Goal: Information Seeking & Learning: Learn about a topic

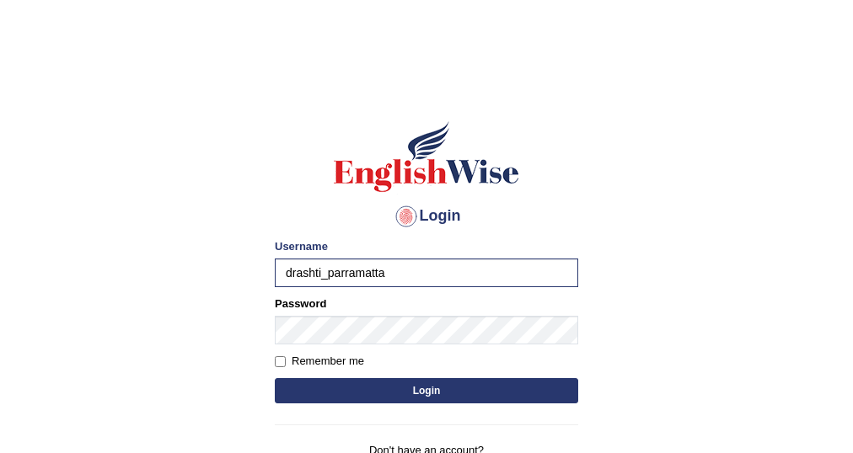
click at [275, 378] on button "Login" at bounding box center [426, 390] width 303 height 25
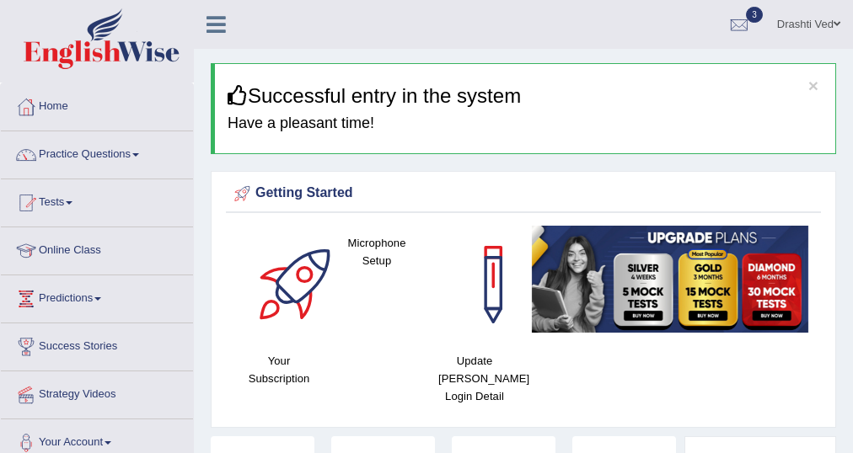
click at [115, 143] on link "Practice Questions" at bounding box center [97, 152] width 192 height 42
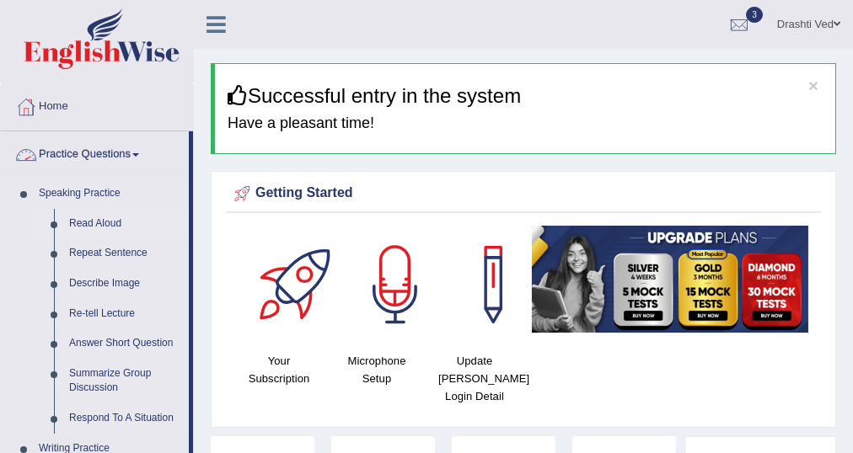
click at [72, 212] on link "Read Aloud" at bounding box center [125, 224] width 127 height 30
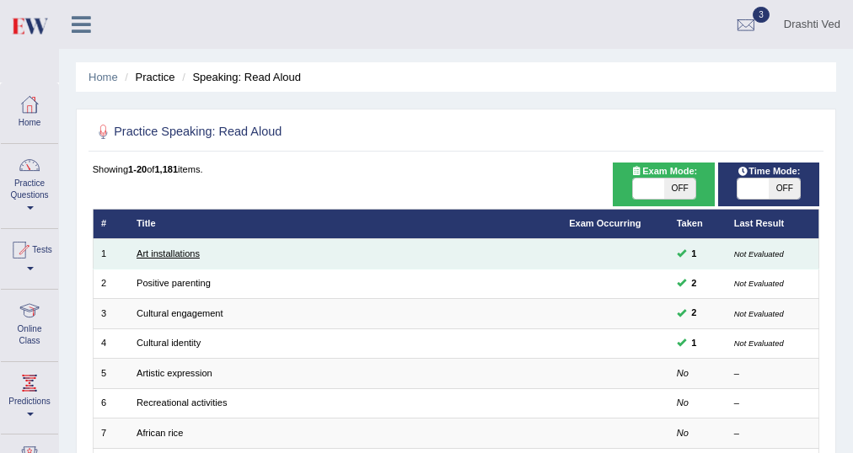
click at [154, 257] on link "Art installations" at bounding box center [167, 254] width 63 height 10
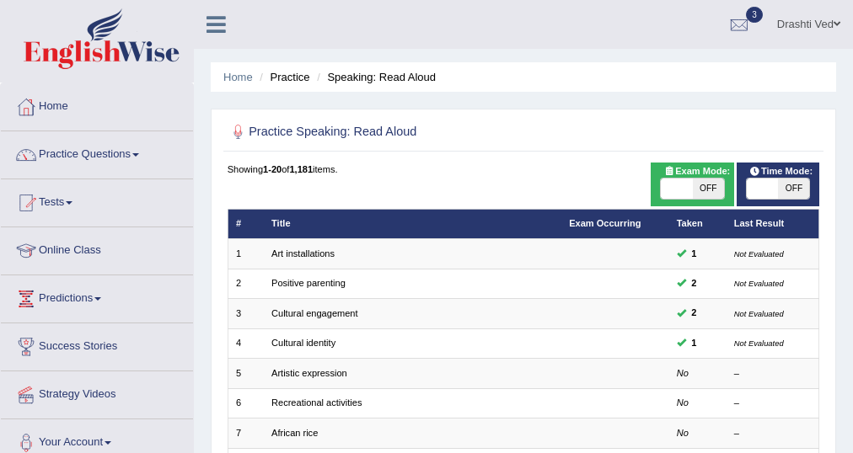
click at [792, 182] on span "OFF" at bounding box center [793, 189] width 31 height 20
checkbox input "true"
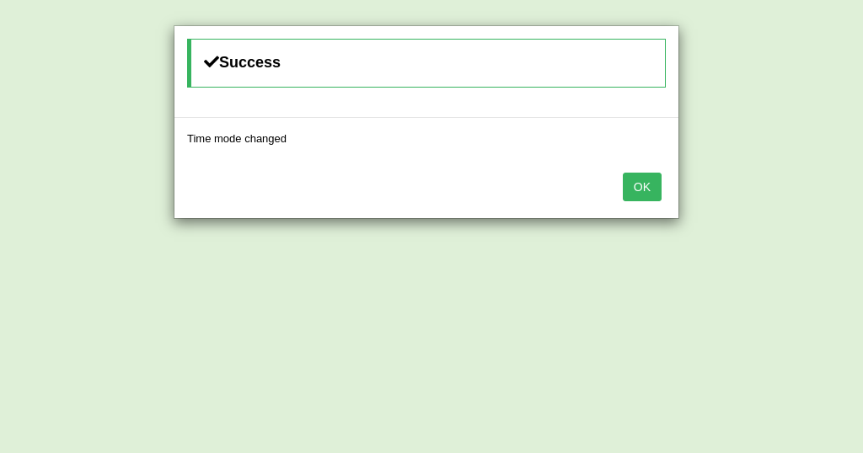
click at [644, 173] on button "OK" at bounding box center [642, 187] width 39 height 29
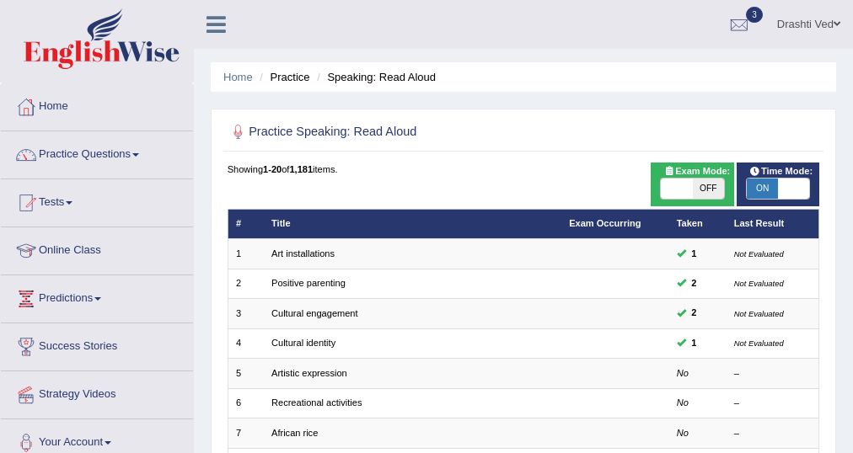
click at [219, 26] on icon at bounding box center [215, 24] width 19 height 22
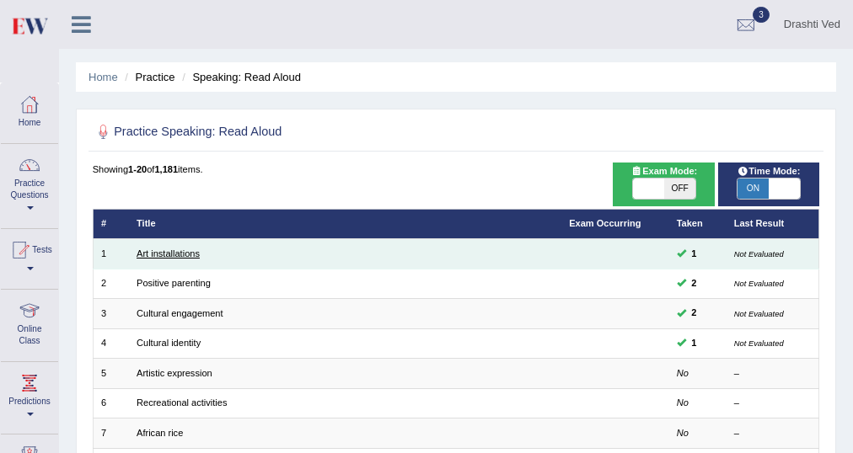
click at [175, 252] on link "Art installations" at bounding box center [167, 254] width 63 height 10
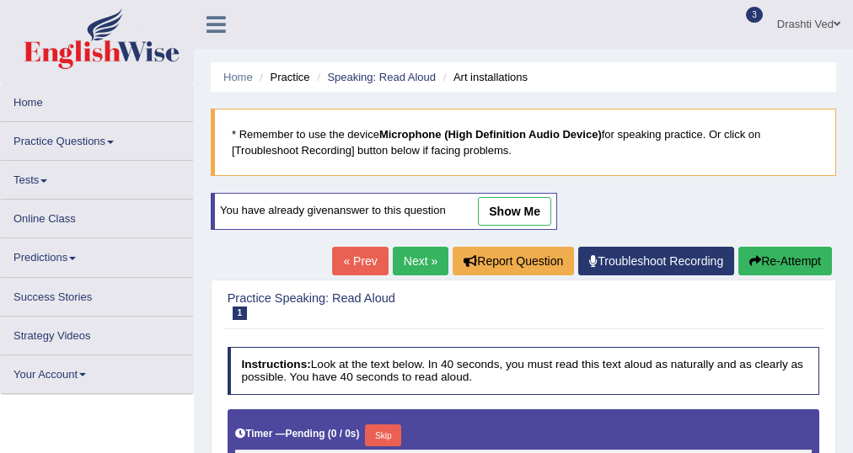
click at [217, 30] on icon at bounding box center [215, 24] width 19 height 22
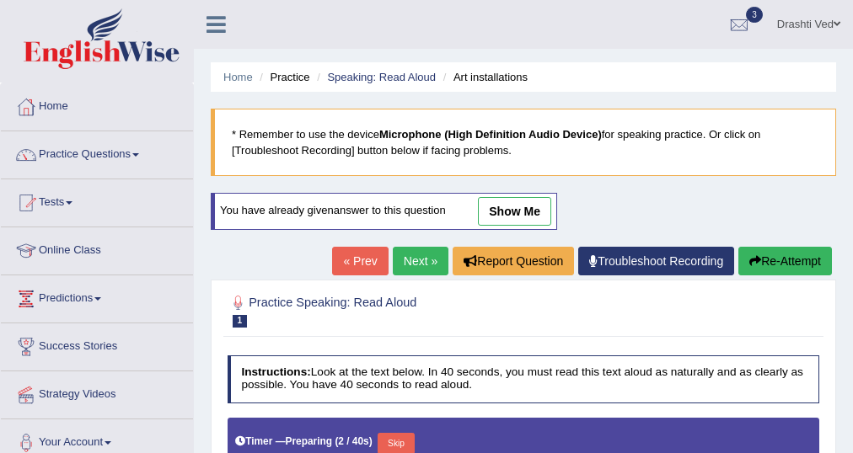
click at [214, 24] on icon at bounding box center [215, 24] width 19 height 22
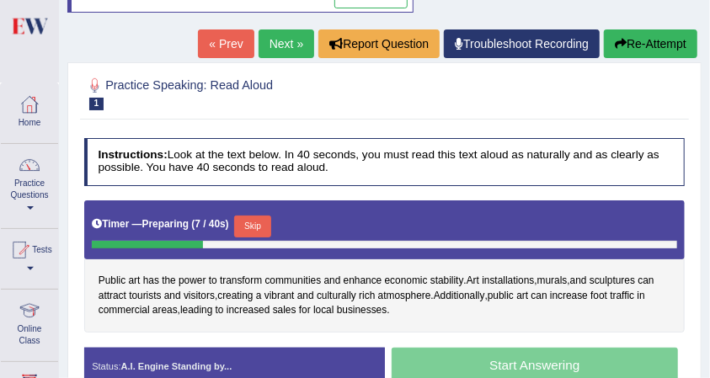
scroll to position [325, 0]
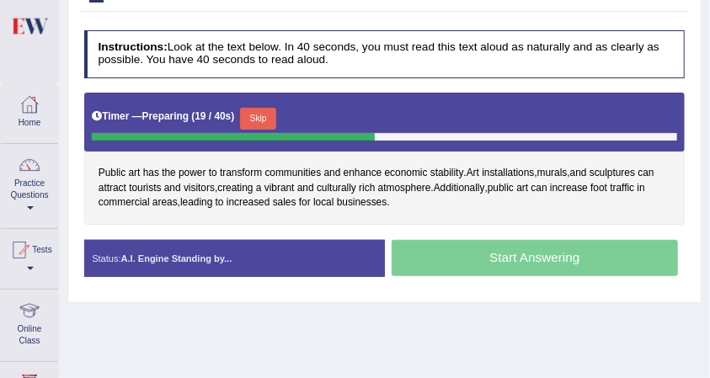
click at [260, 116] on button "Skip" at bounding box center [258, 119] width 36 height 22
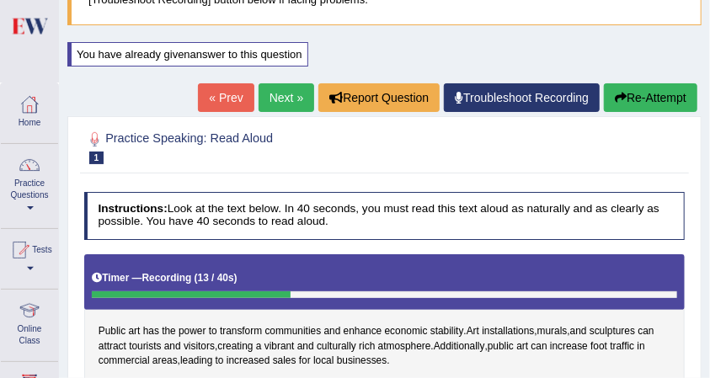
scroll to position [145, 0]
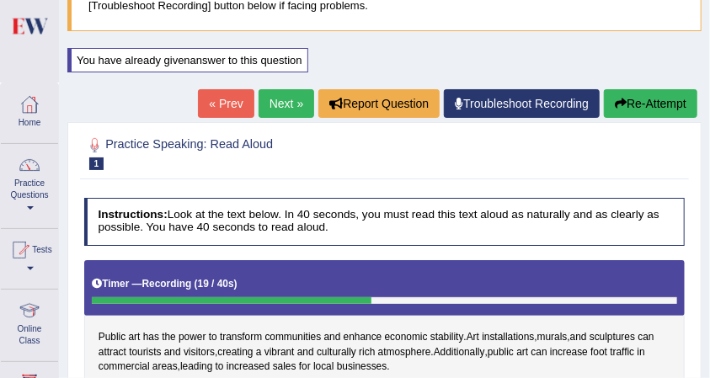
click at [624, 101] on button "Re-Attempt" at bounding box center [651, 103] width 94 height 29
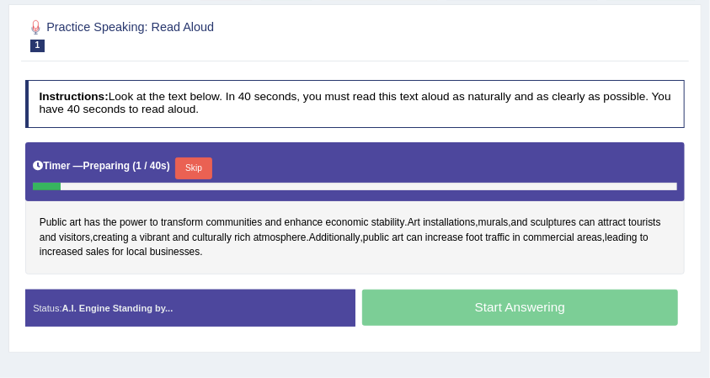
scroll to position [295, 0]
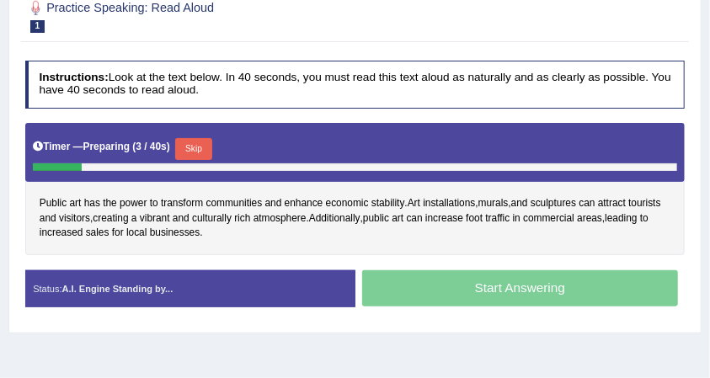
click at [201, 147] on button "Skip" at bounding box center [193, 149] width 36 height 22
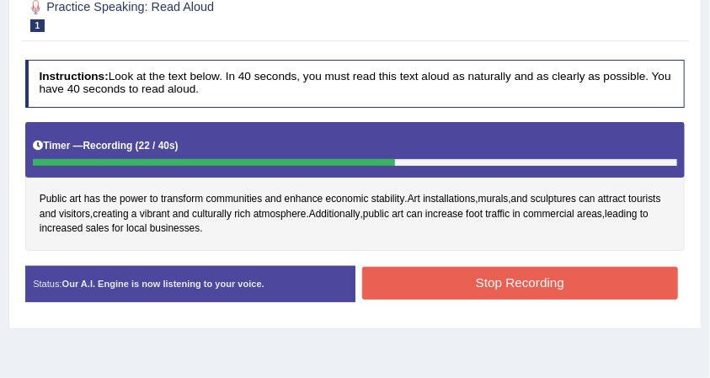
click at [434, 269] on button "Stop Recording" at bounding box center [520, 283] width 316 height 33
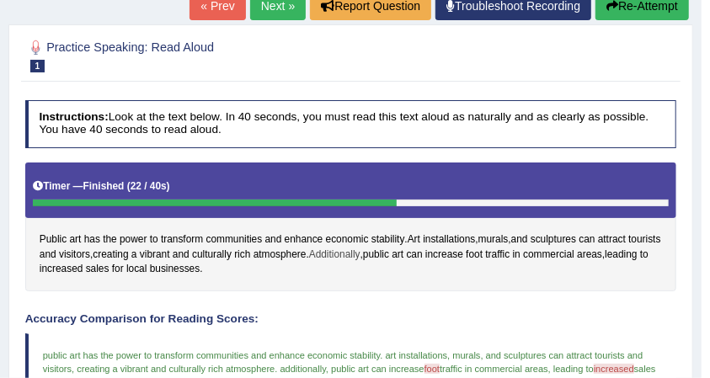
scroll to position [227, 0]
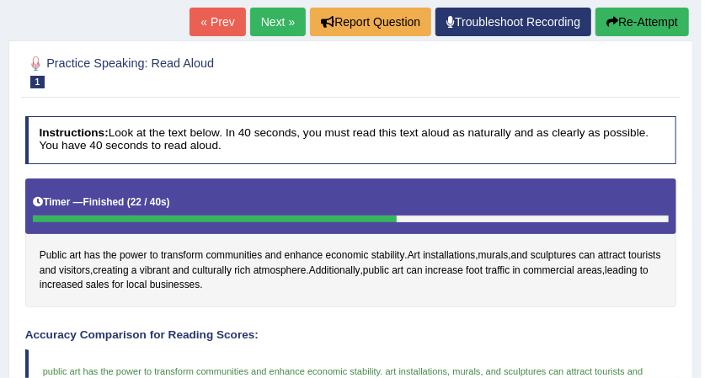
click at [276, 19] on link "Next »" at bounding box center [278, 22] width 56 height 29
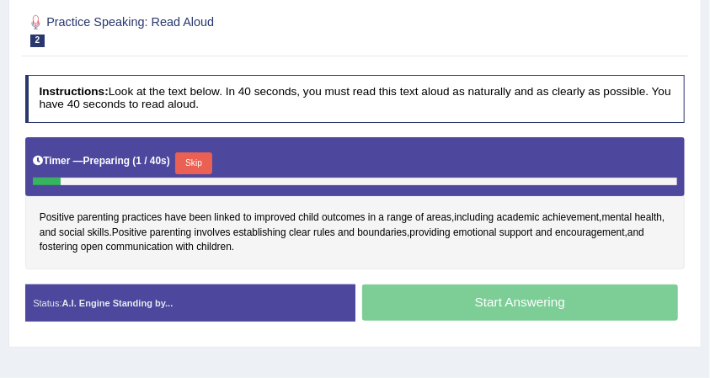
click at [198, 162] on button "Skip" at bounding box center [193, 164] width 36 height 22
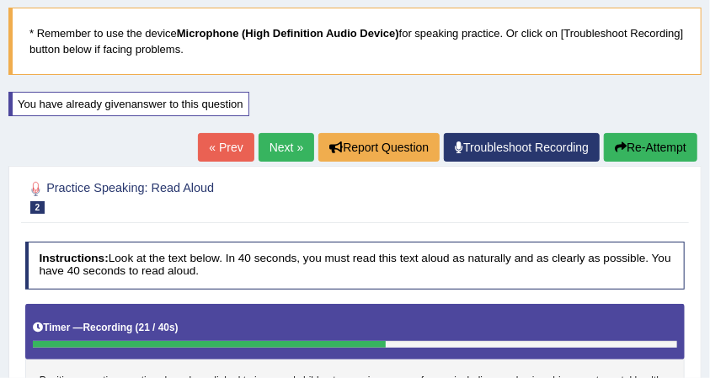
scroll to position [100, 0]
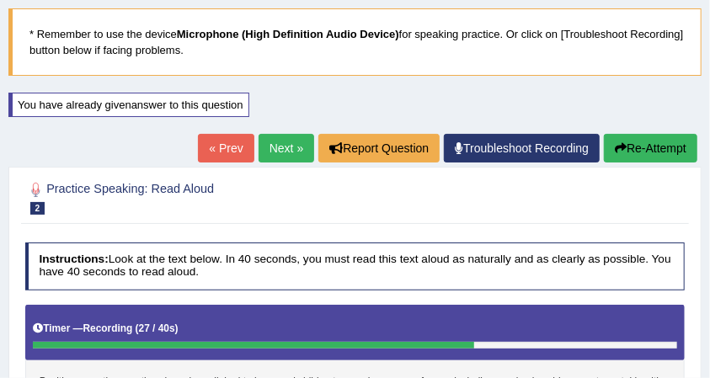
click at [288, 145] on link "Next »" at bounding box center [287, 148] width 56 height 29
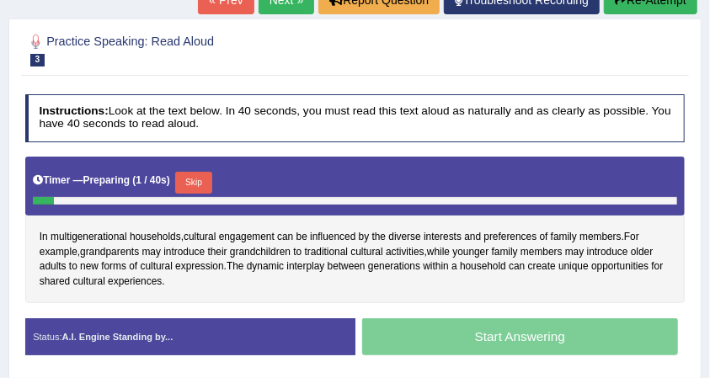
scroll to position [281, 0]
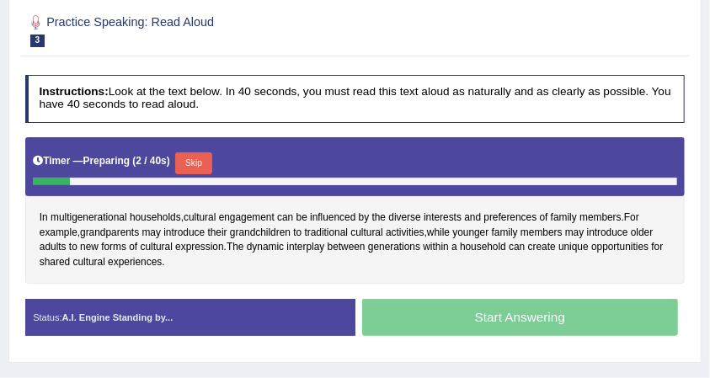
click at [190, 153] on button "Skip" at bounding box center [193, 164] width 36 height 22
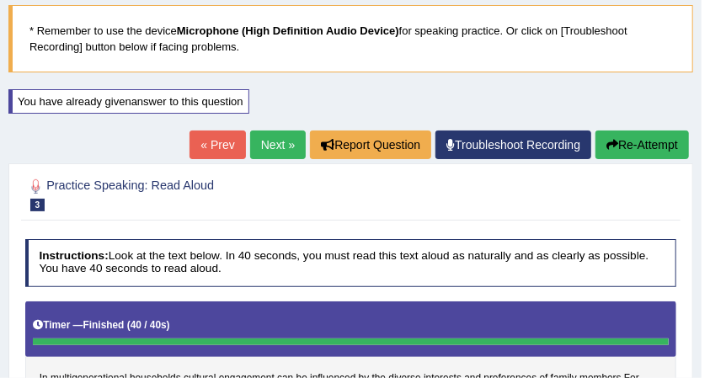
scroll to position [100, 0]
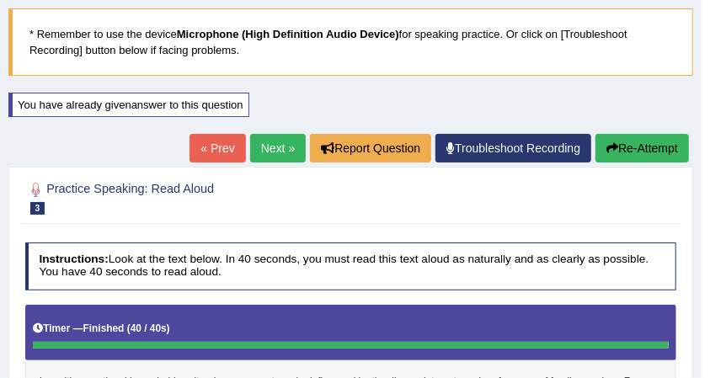
click at [289, 144] on link "Next »" at bounding box center [278, 148] width 56 height 29
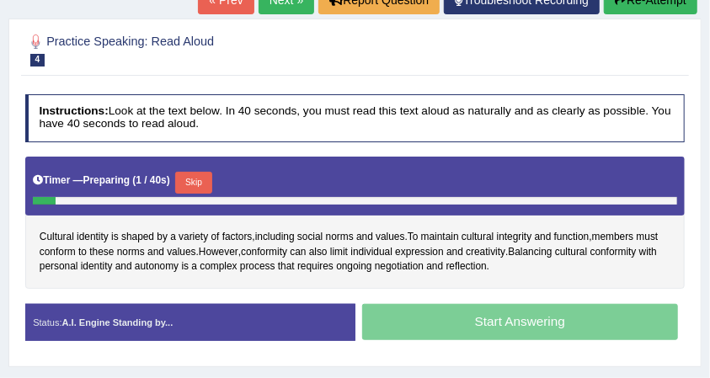
scroll to position [281, 0]
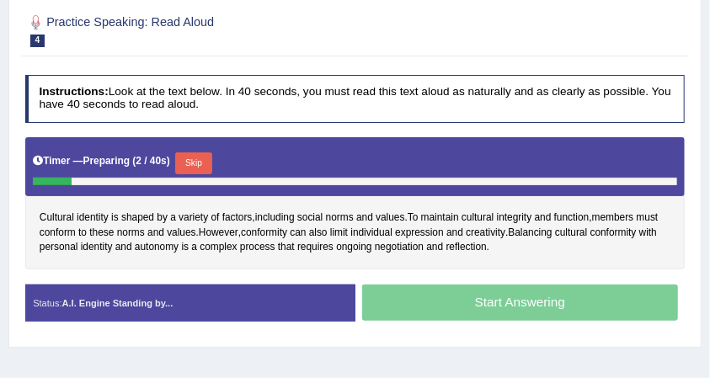
click at [195, 157] on button "Skip" at bounding box center [193, 164] width 36 height 22
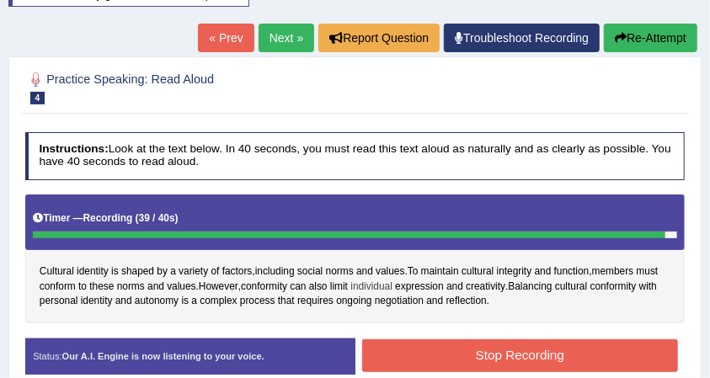
scroll to position [157, 0]
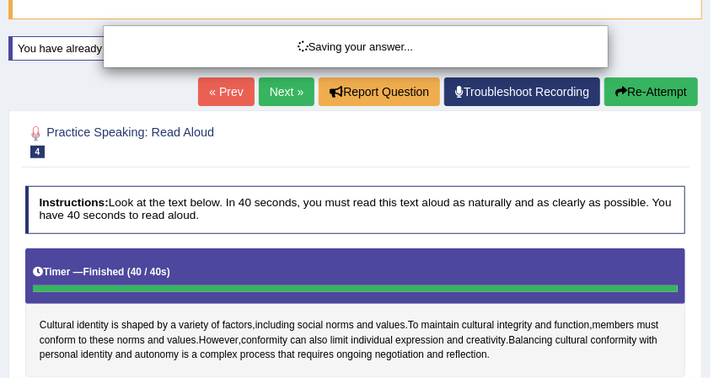
click at [290, 103] on div "Saving your answer..." at bounding box center [359, 189] width 719 height 378
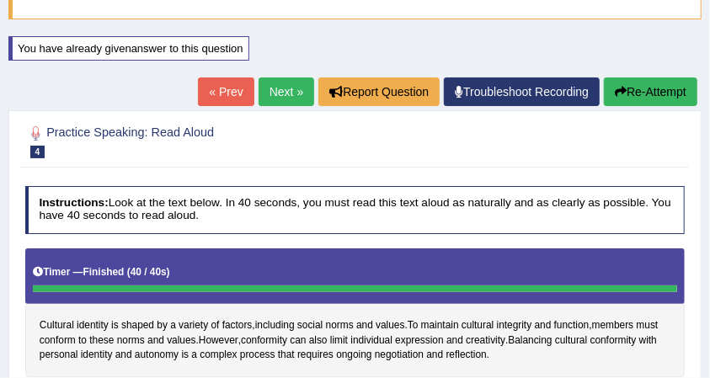
click at [286, 91] on body "Toggle navigation Home Practice Questions Speaking Practice Read Aloud Repeat S…" at bounding box center [355, 32] width 710 height 378
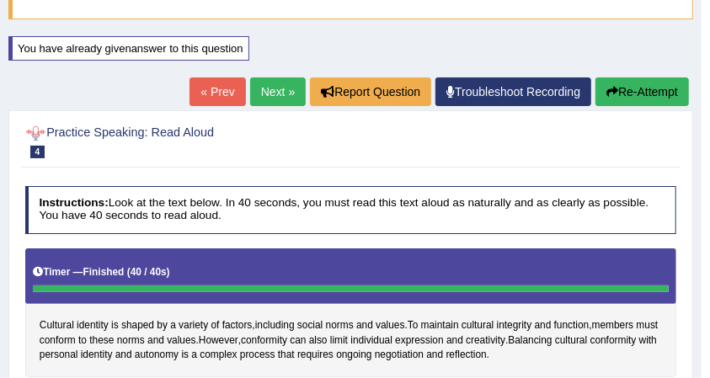
click at [256, 94] on link "Next »" at bounding box center [278, 92] width 56 height 29
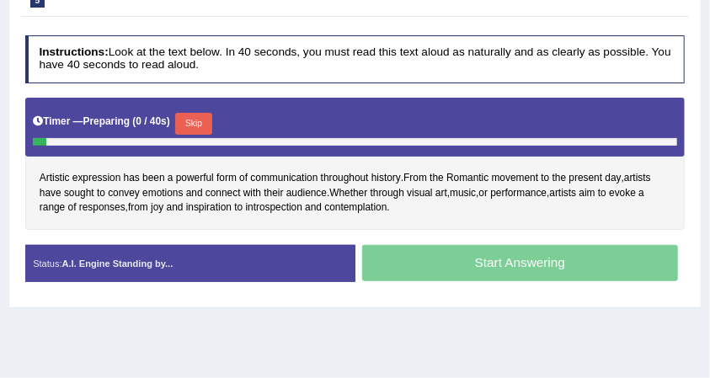
scroll to position [281, 0]
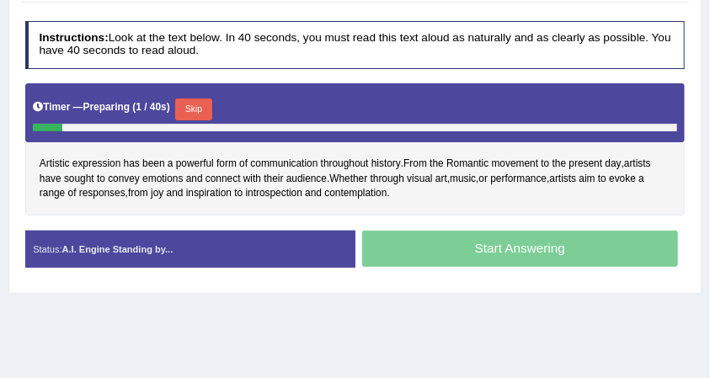
click at [199, 104] on button "Skip" at bounding box center [193, 110] width 36 height 22
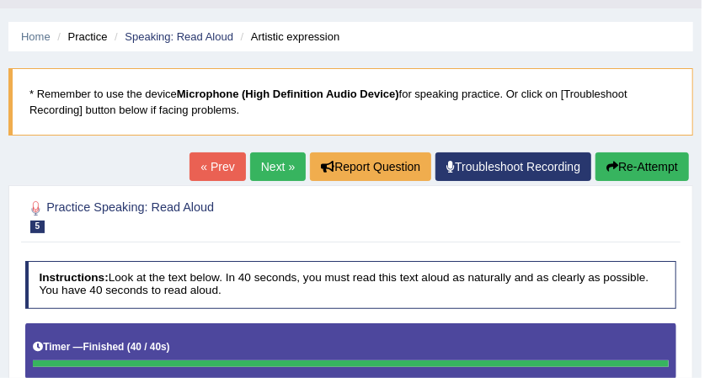
scroll to position [0, 0]
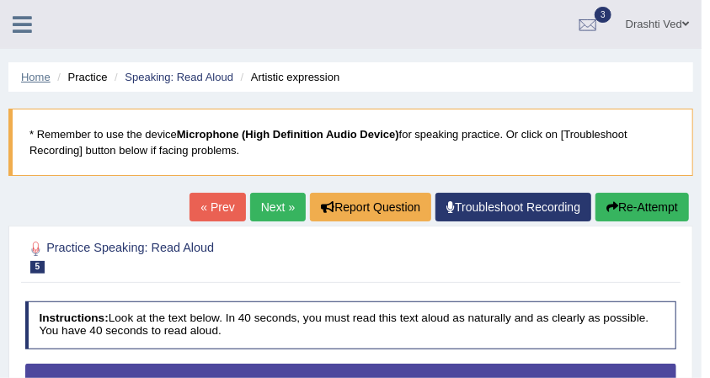
click at [42, 83] on link "Home" at bounding box center [35, 77] width 29 height 13
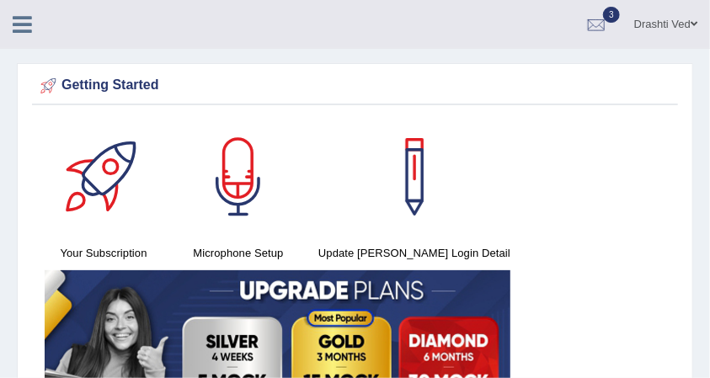
click at [29, 10] on link at bounding box center [22, 22] width 45 height 25
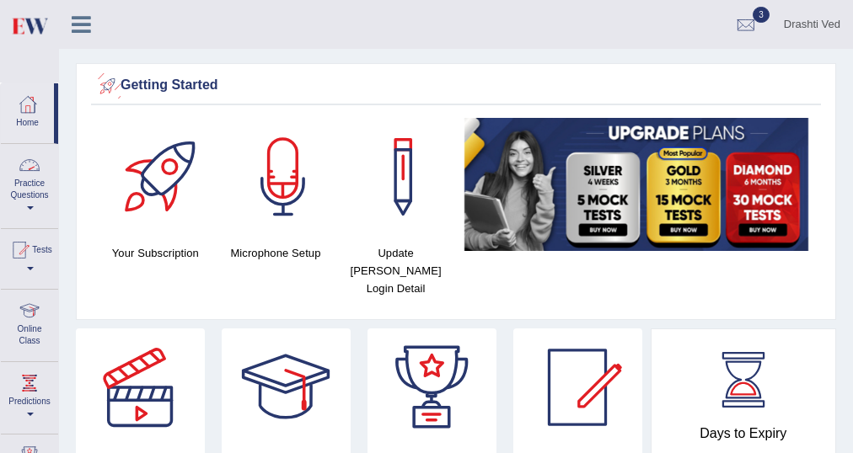
click at [89, 23] on icon at bounding box center [81, 24] width 19 height 22
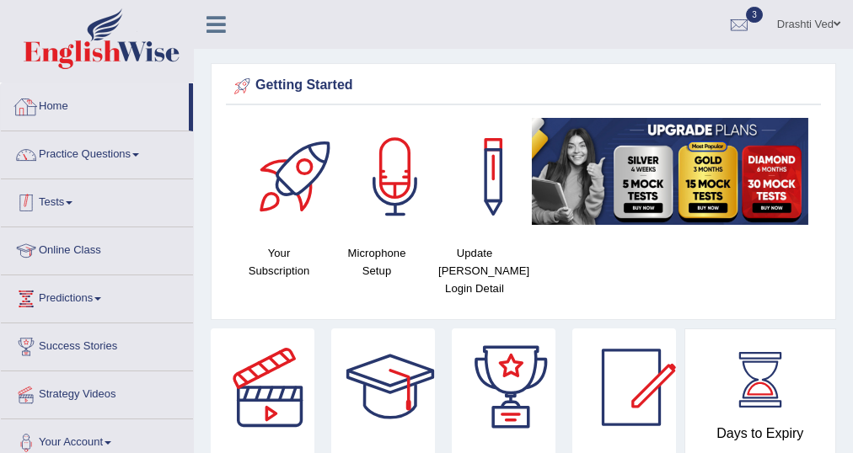
click at [87, 155] on link "Practice Questions" at bounding box center [97, 152] width 192 height 42
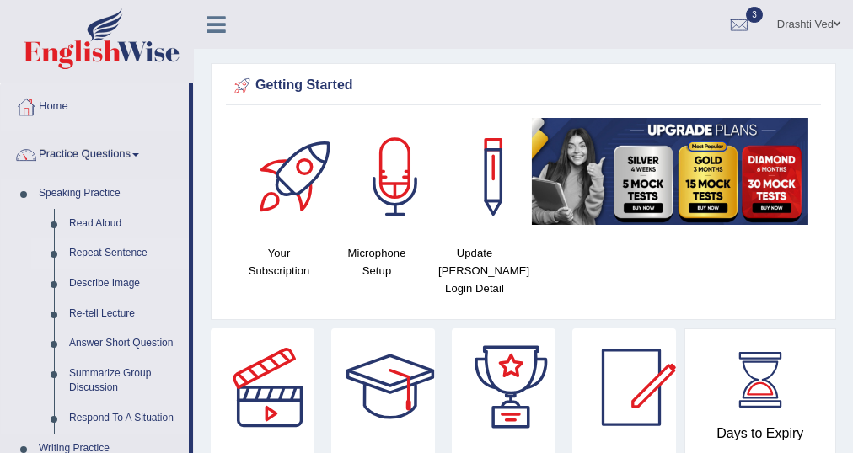
click at [104, 249] on link "Repeat Sentence" at bounding box center [125, 253] width 127 height 30
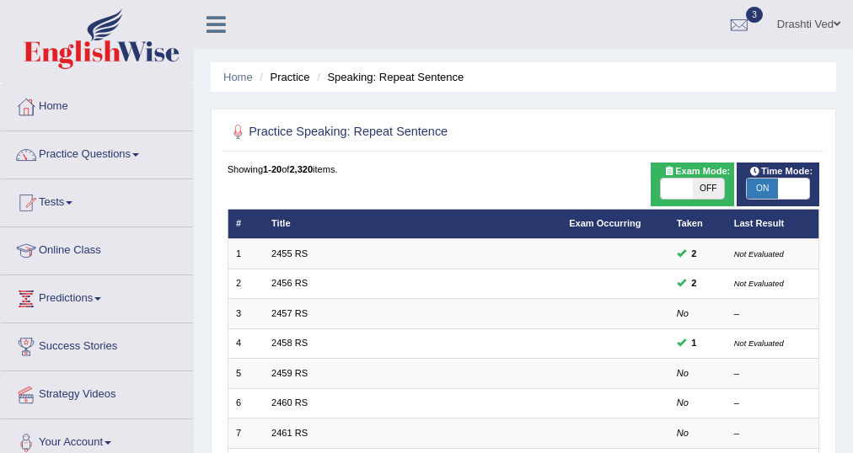
click at [211, 24] on icon at bounding box center [215, 24] width 19 height 22
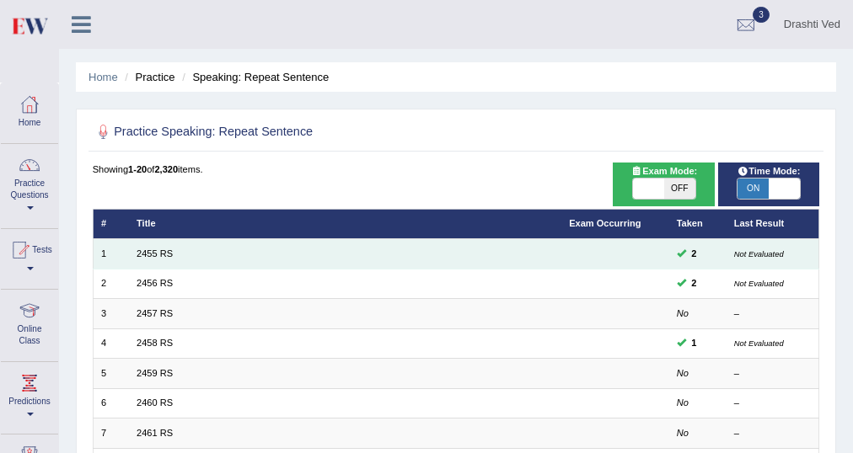
scroll to position [67, 0]
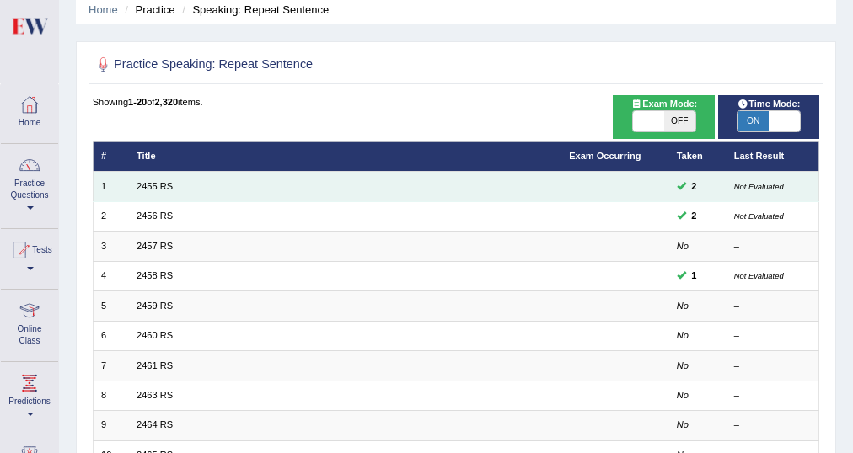
click at [148, 179] on td "2455 RS" at bounding box center [345, 186] width 432 height 29
click at [147, 182] on link "2455 RS" at bounding box center [154, 186] width 36 height 10
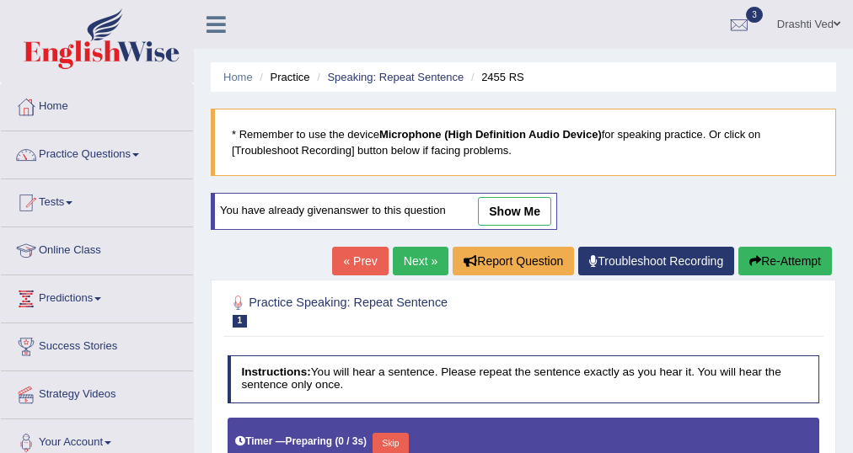
click at [219, 23] on icon at bounding box center [215, 24] width 19 height 22
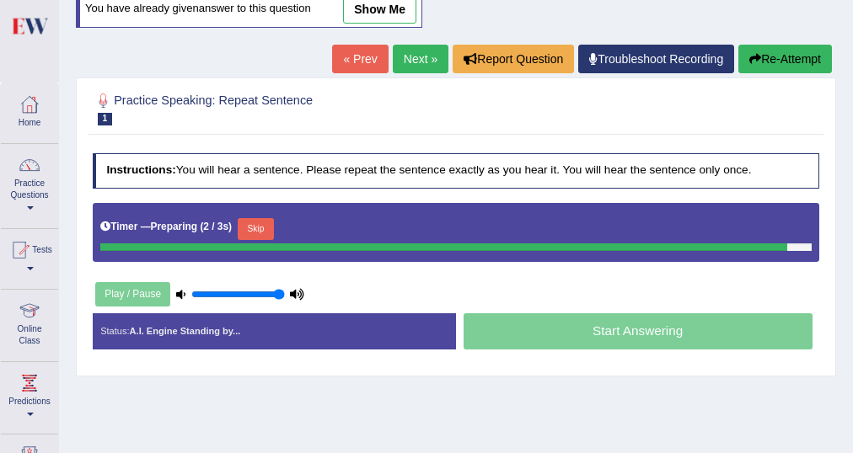
scroll to position [196, 0]
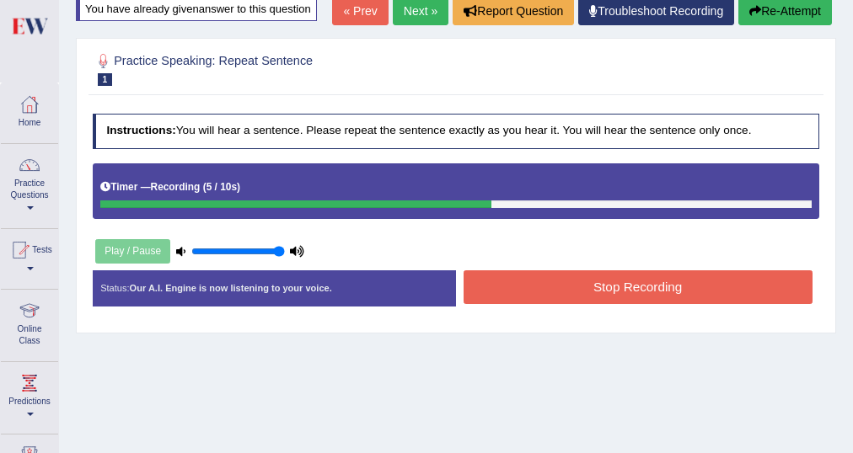
click at [599, 297] on button "Stop Recording" at bounding box center [637, 286] width 349 height 33
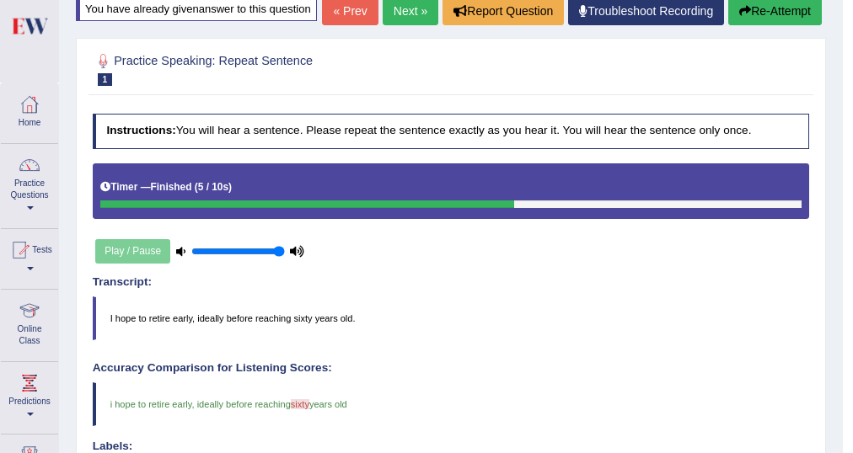
click at [398, 25] on link "Next »" at bounding box center [411, 11] width 56 height 29
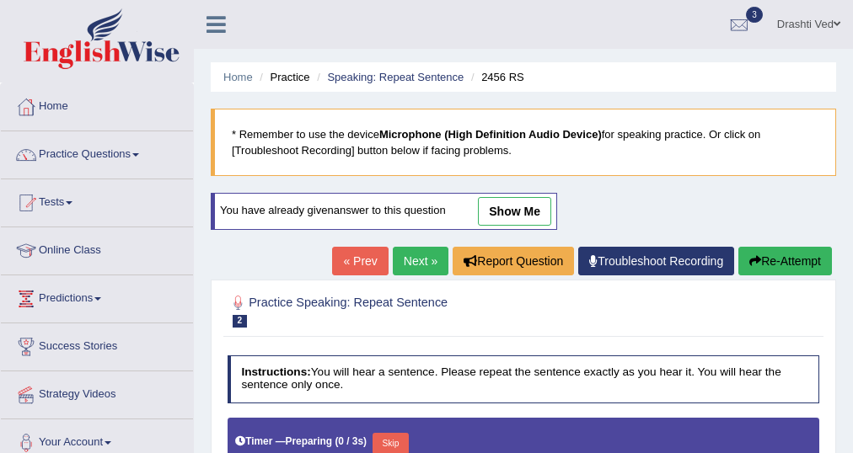
click at [210, 25] on icon at bounding box center [215, 24] width 19 height 22
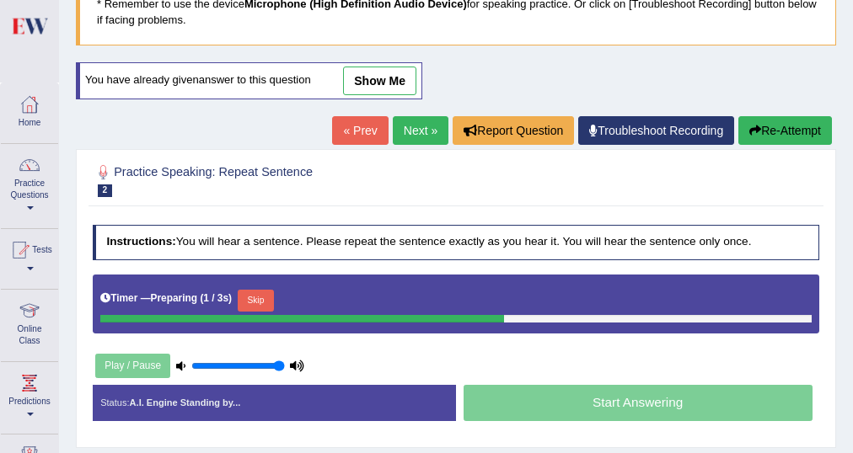
scroll to position [135, 0]
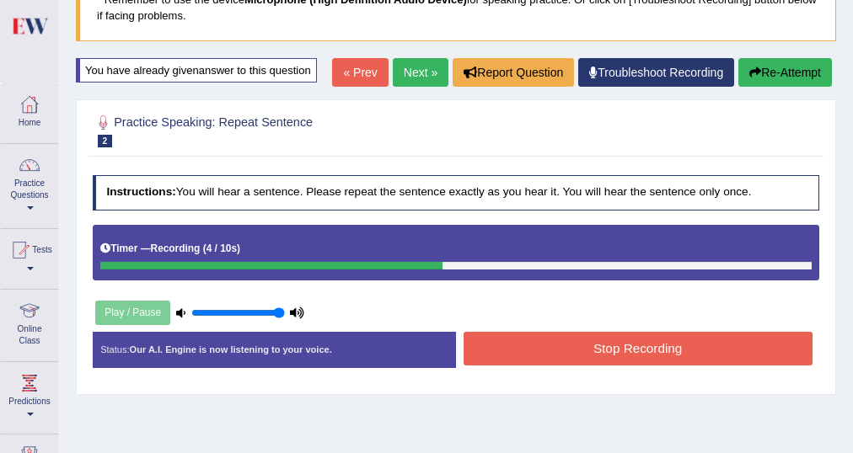
click at [420, 71] on link "Next »" at bounding box center [421, 72] width 56 height 29
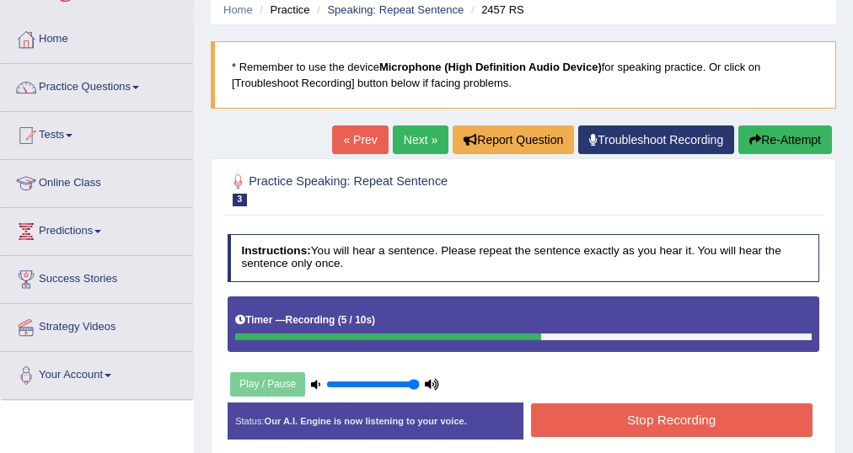
click at [418, 135] on link "Next »" at bounding box center [421, 140] width 56 height 29
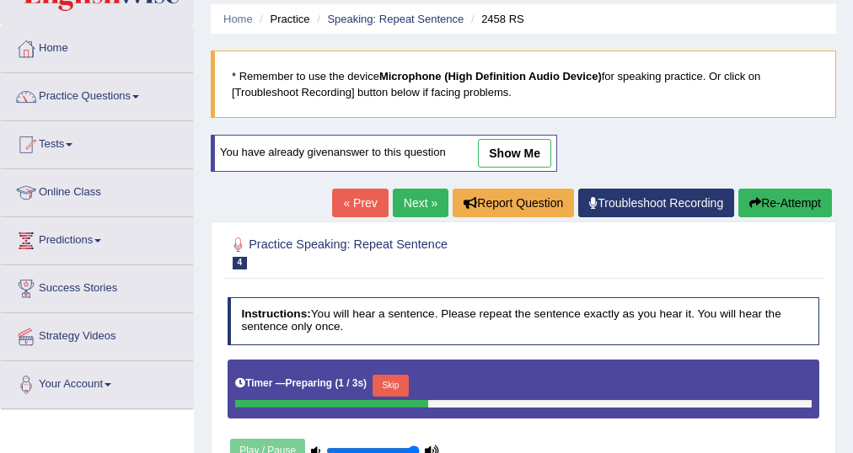
scroll to position [135, 0]
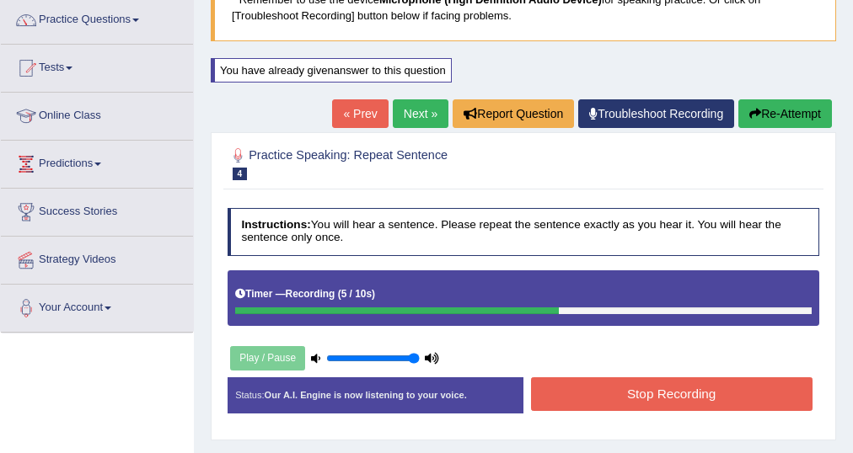
click at [393, 116] on link "Next »" at bounding box center [421, 113] width 56 height 29
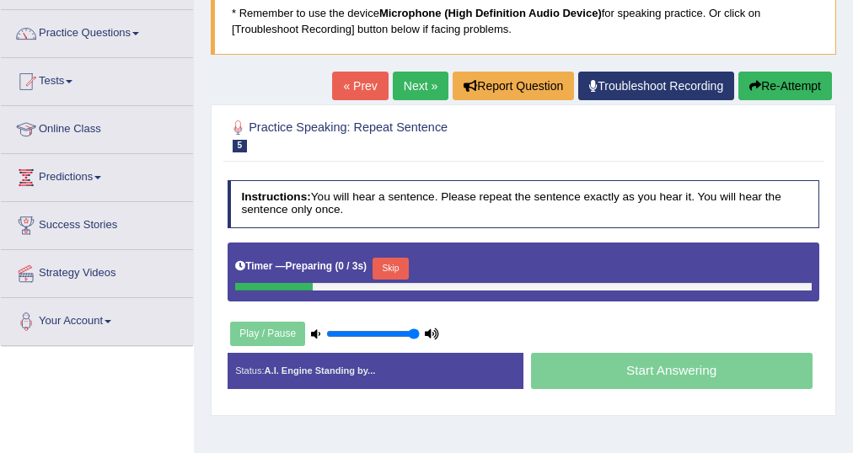
scroll to position [135, 0]
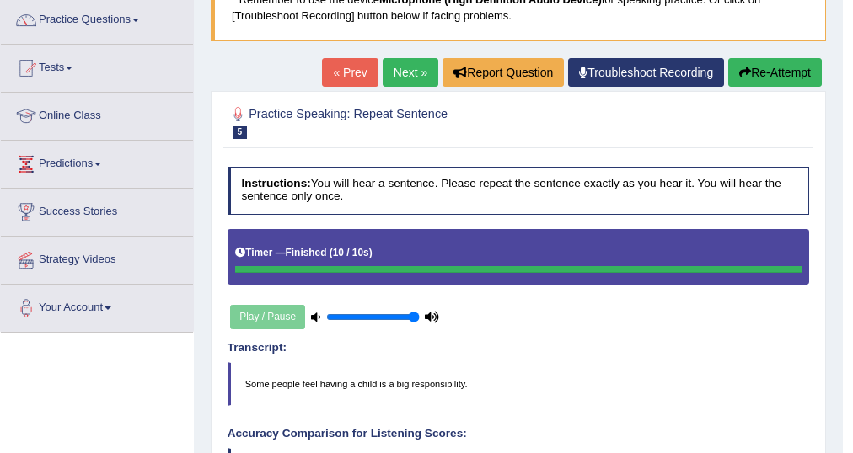
click at [405, 71] on link "Next »" at bounding box center [411, 72] width 56 height 29
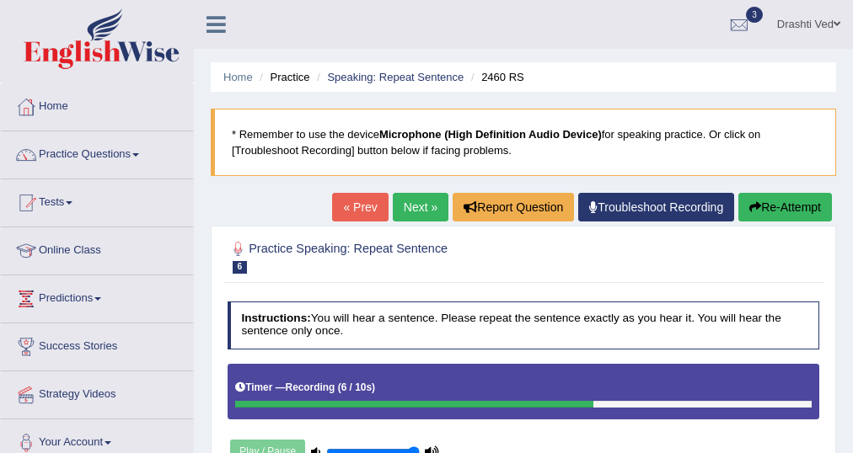
click at [35, 105] on div at bounding box center [25, 106] width 25 height 25
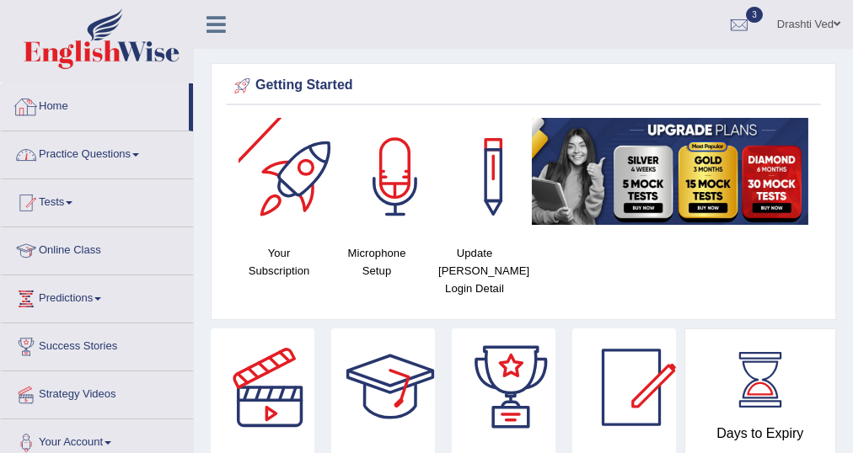
click at [43, 159] on link "Practice Questions" at bounding box center [97, 152] width 192 height 42
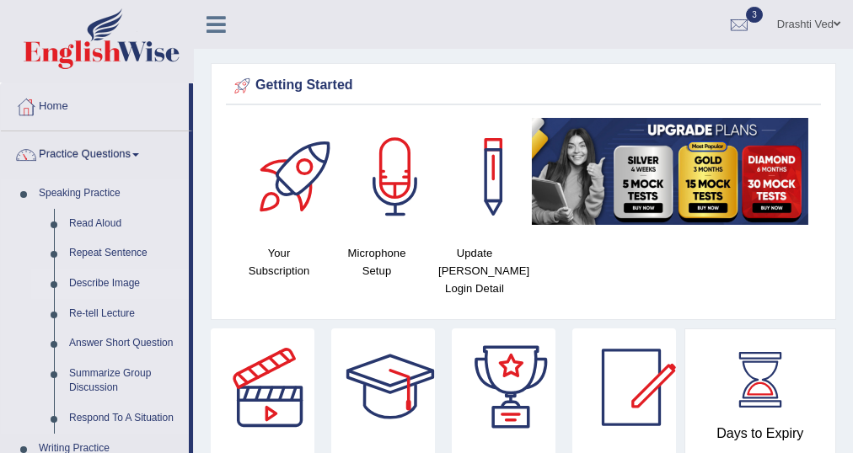
click at [98, 287] on link "Describe Image" at bounding box center [125, 284] width 127 height 30
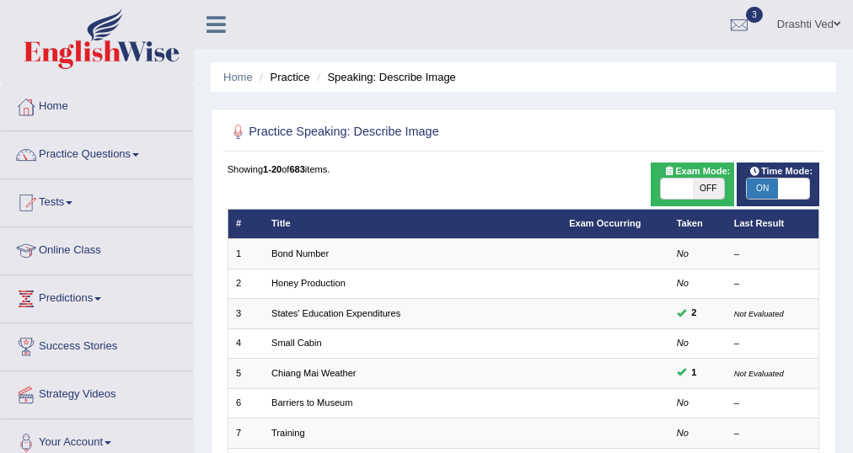
click at [211, 20] on icon at bounding box center [215, 24] width 19 height 22
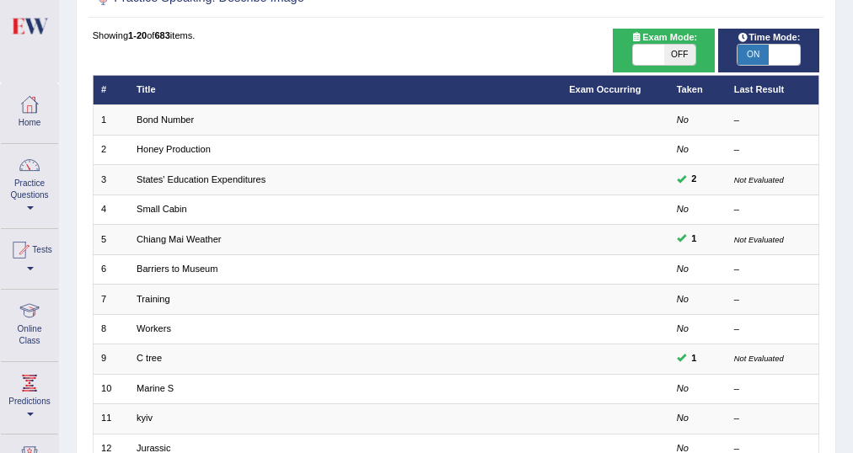
scroll to position [135, 0]
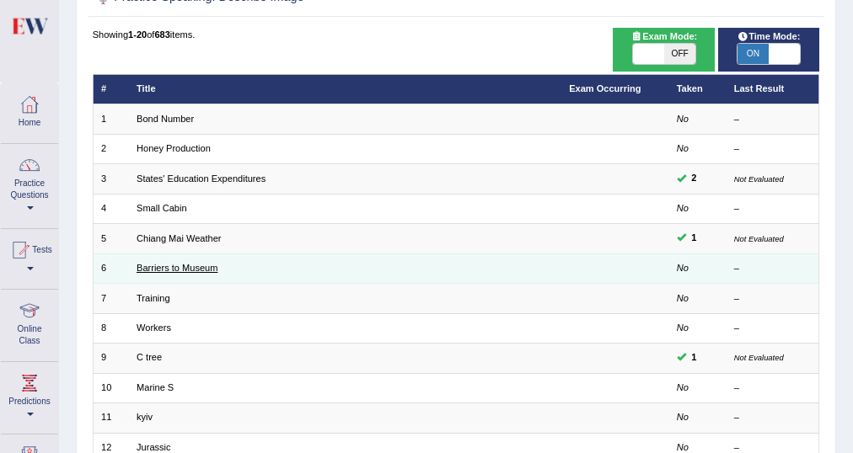
click at [182, 263] on link "Barriers to Museum" at bounding box center [176, 268] width 81 height 10
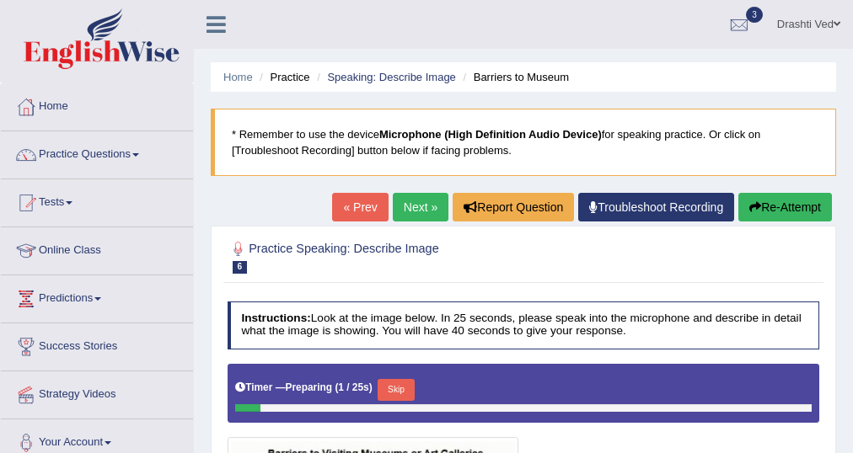
click at [217, 23] on icon at bounding box center [215, 24] width 19 height 22
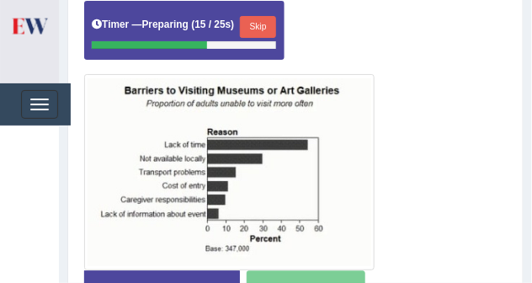
scroll to position [410, 0]
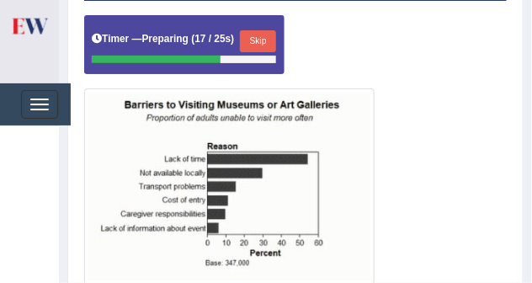
click at [250, 40] on button "Skip" at bounding box center [258, 41] width 36 height 22
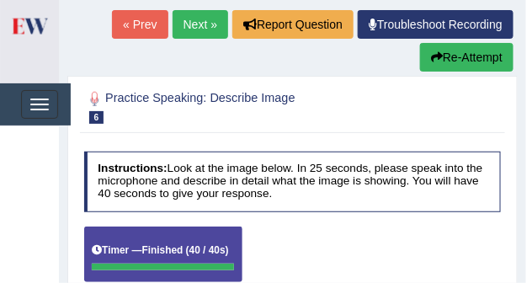
scroll to position [73, 0]
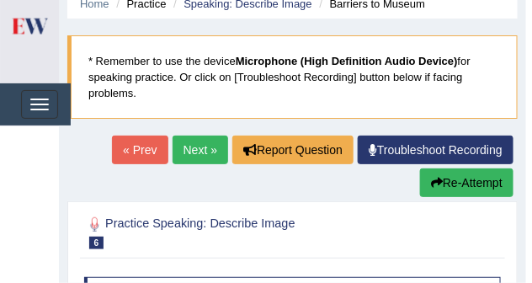
click at [184, 153] on link "Next »" at bounding box center [201, 150] width 56 height 29
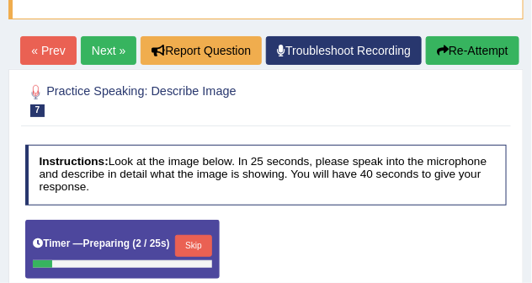
scroll to position [84, 0]
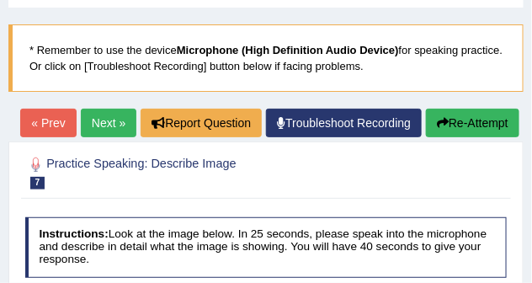
click at [96, 125] on link "Next »" at bounding box center [109, 123] width 56 height 29
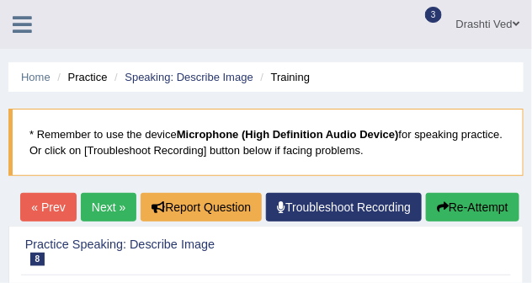
scroll to position [120, 0]
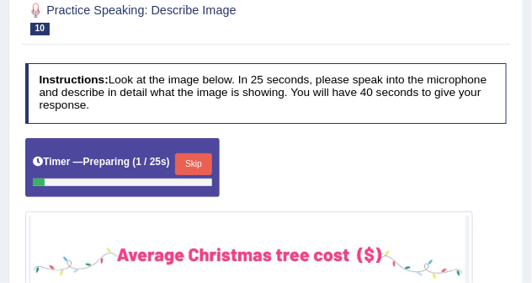
scroll to position [169, 0]
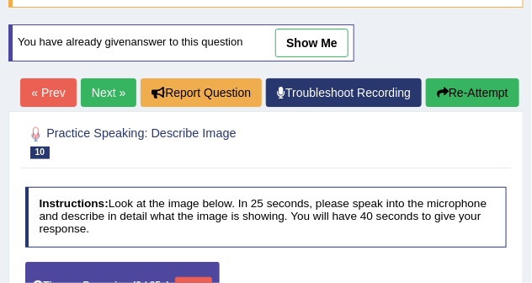
click at [100, 83] on link "Next »" at bounding box center [109, 92] width 56 height 29
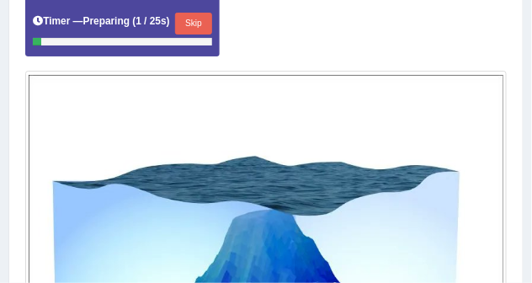
scroll to position [169, 0]
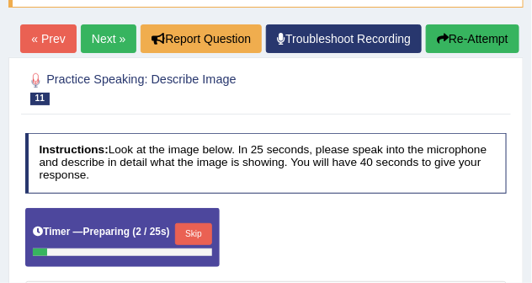
click at [106, 45] on link "Next »" at bounding box center [109, 38] width 56 height 29
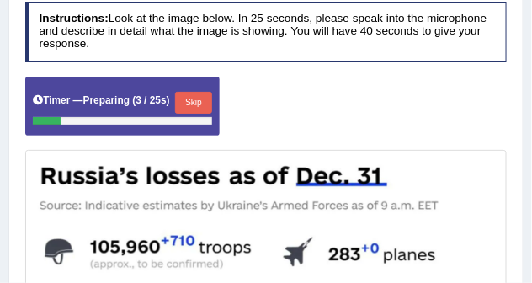
scroll to position [169, 0]
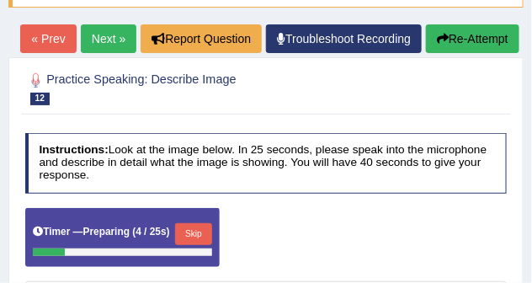
click at [105, 42] on link "Next »" at bounding box center [109, 38] width 56 height 29
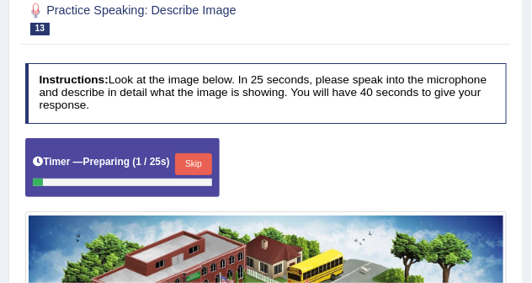
scroll to position [169, 0]
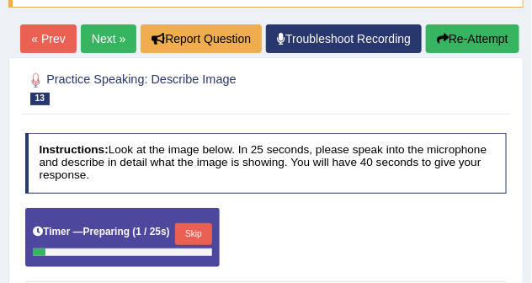
click at [111, 31] on link "Next »" at bounding box center [109, 38] width 56 height 29
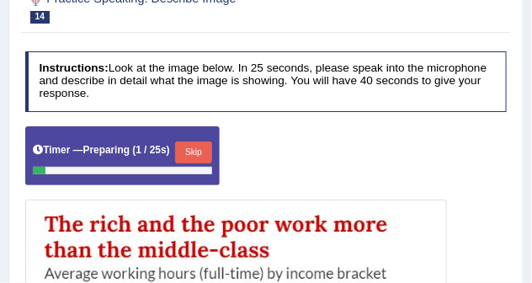
scroll to position [169, 0]
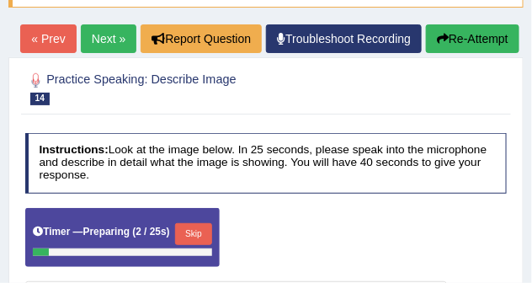
click at [108, 46] on link "Next »" at bounding box center [109, 38] width 56 height 29
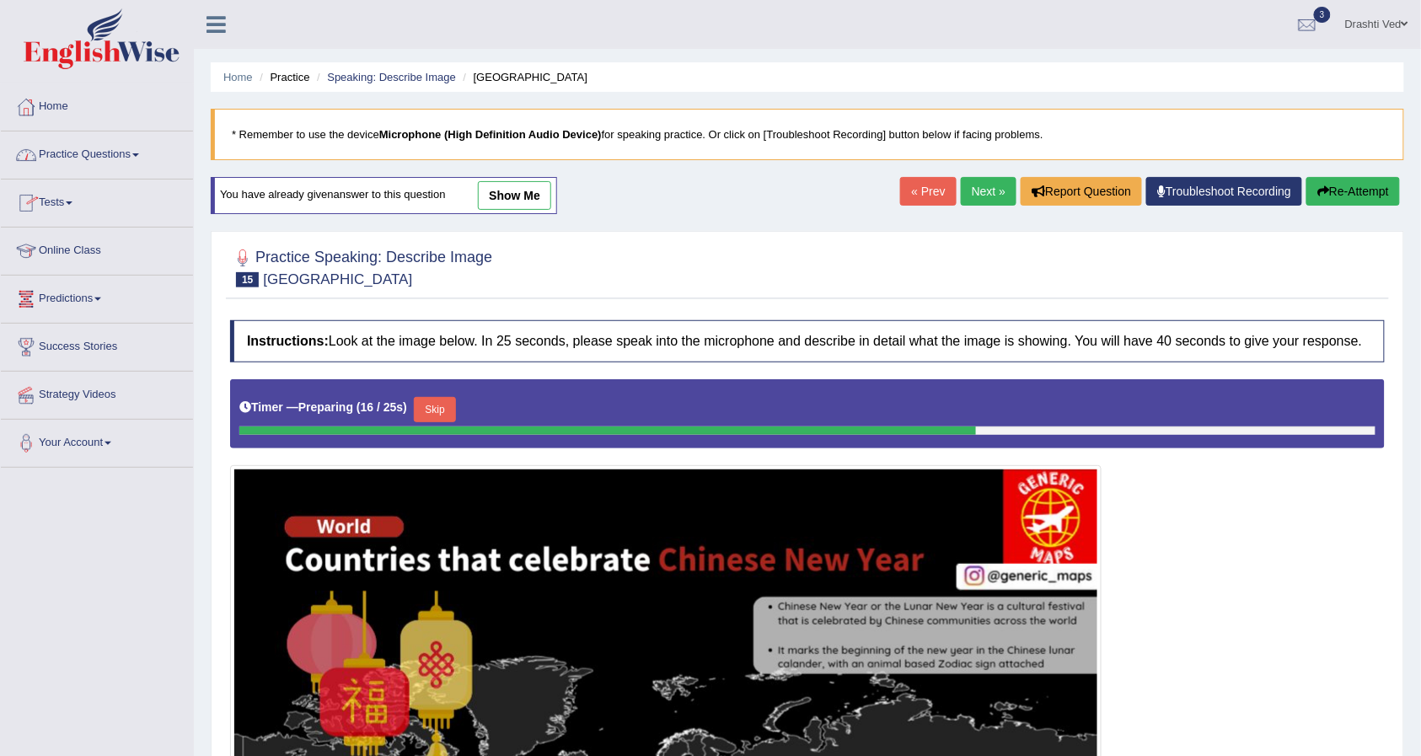
click at [207, 22] on icon at bounding box center [215, 24] width 19 height 22
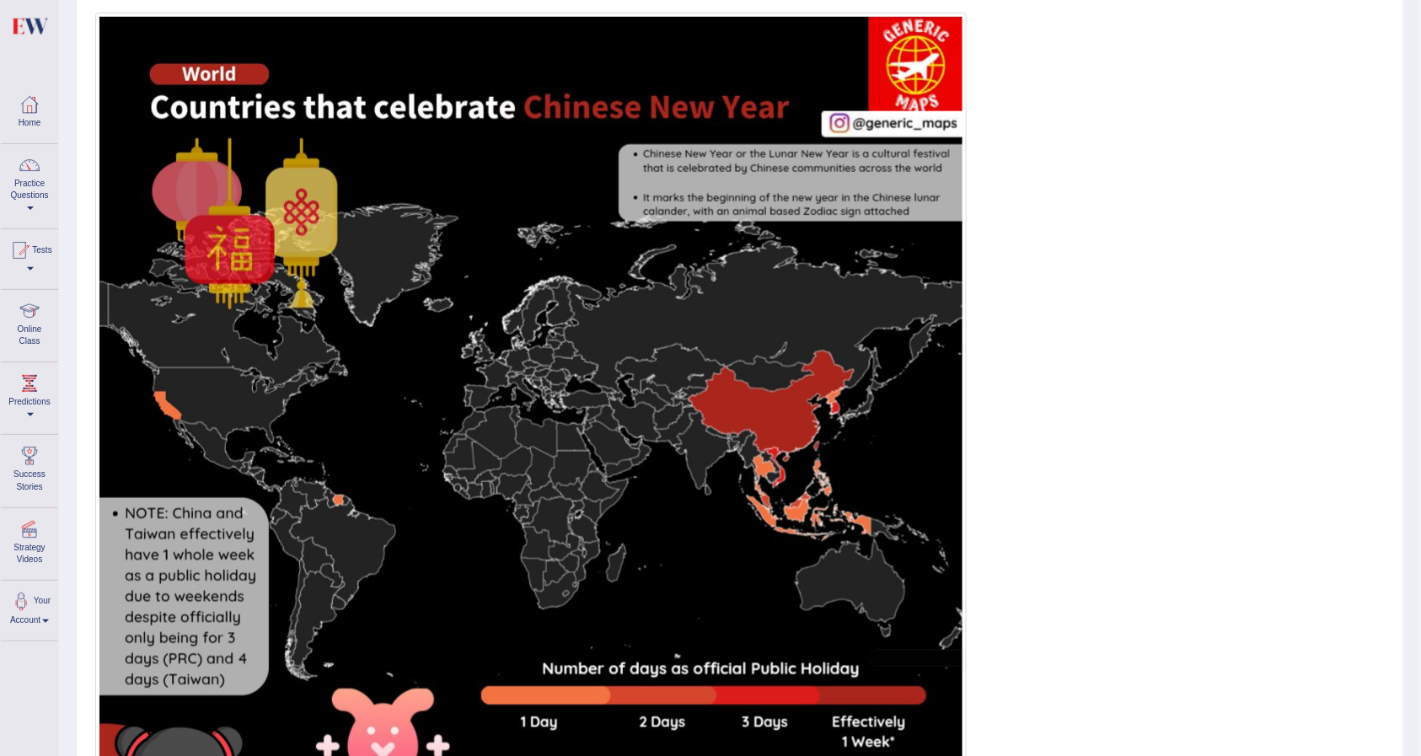
scroll to position [436, 0]
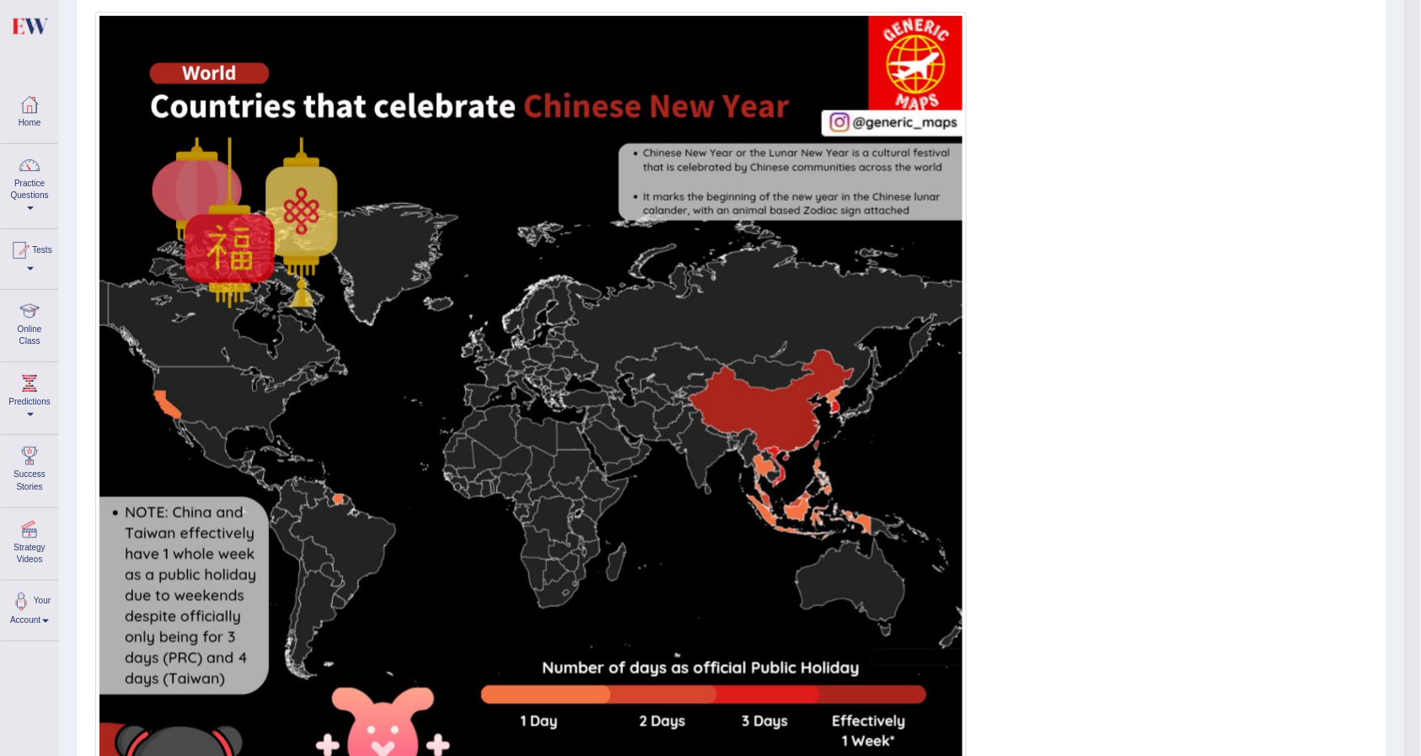
click at [532, 282] on img at bounding box center [530, 447] width 863 height 863
click at [195, 190] on img at bounding box center [530, 447] width 863 height 863
click at [227, 234] on img at bounding box center [530, 447] width 863 height 863
click at [381, 167] on img at bounding box center [530, 447] width 863 height 863
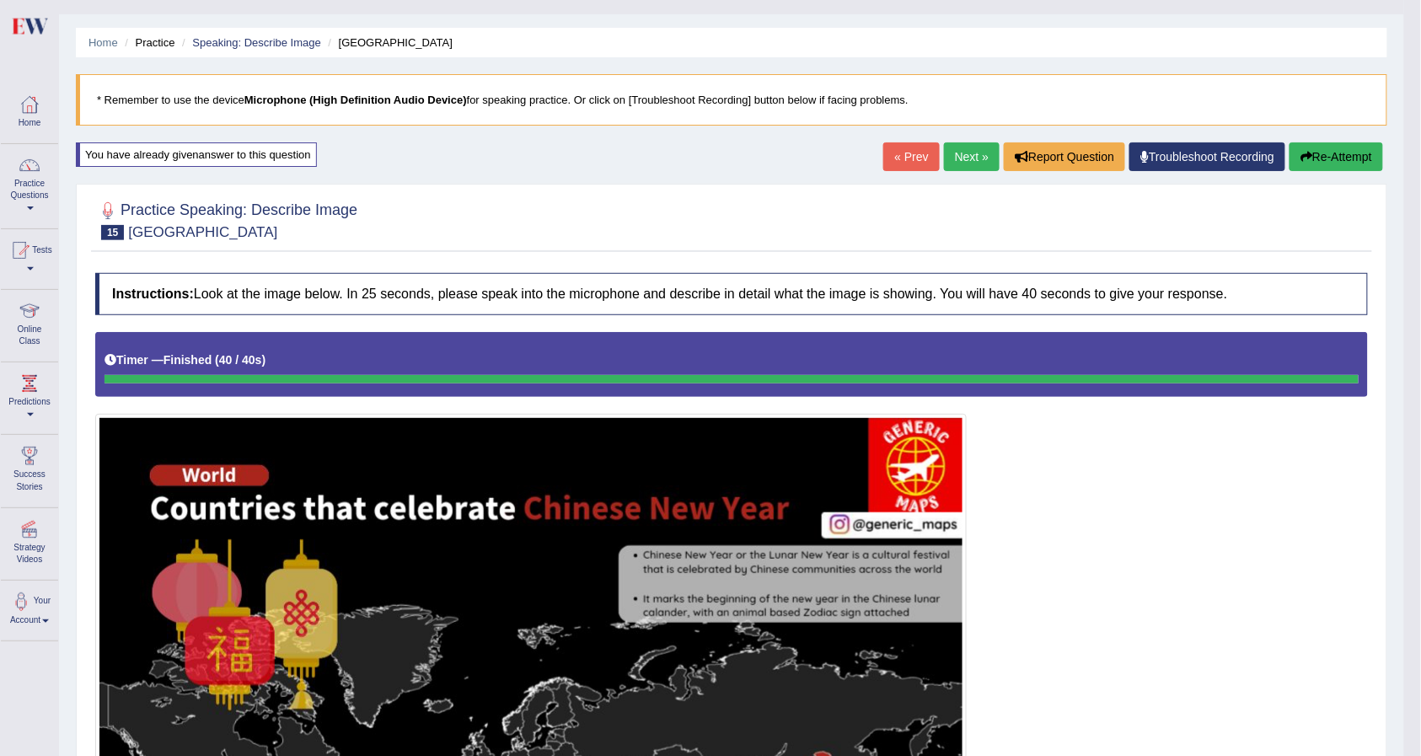
scroll to position [0, 0]
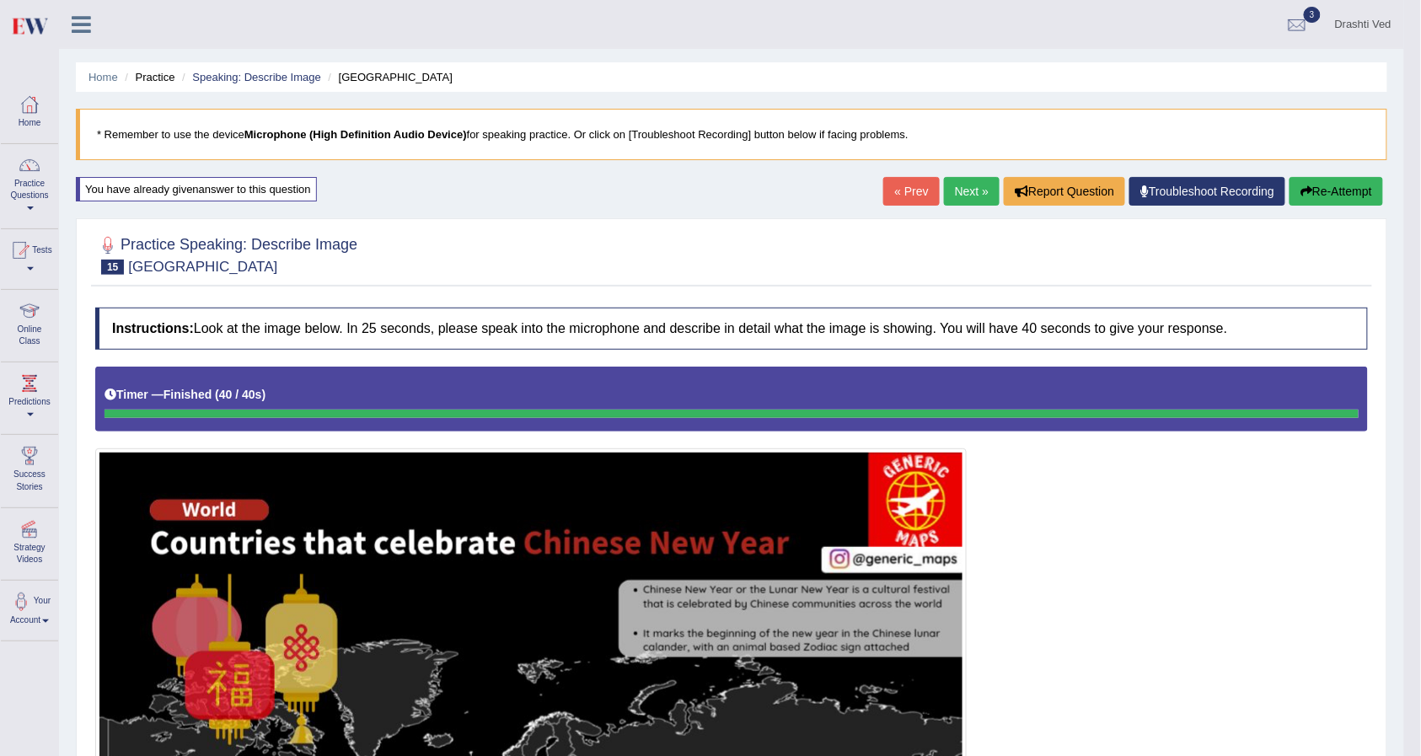
click at [532, 192] on link "Next »" at bounding box center [972, 191] width 56 height 29
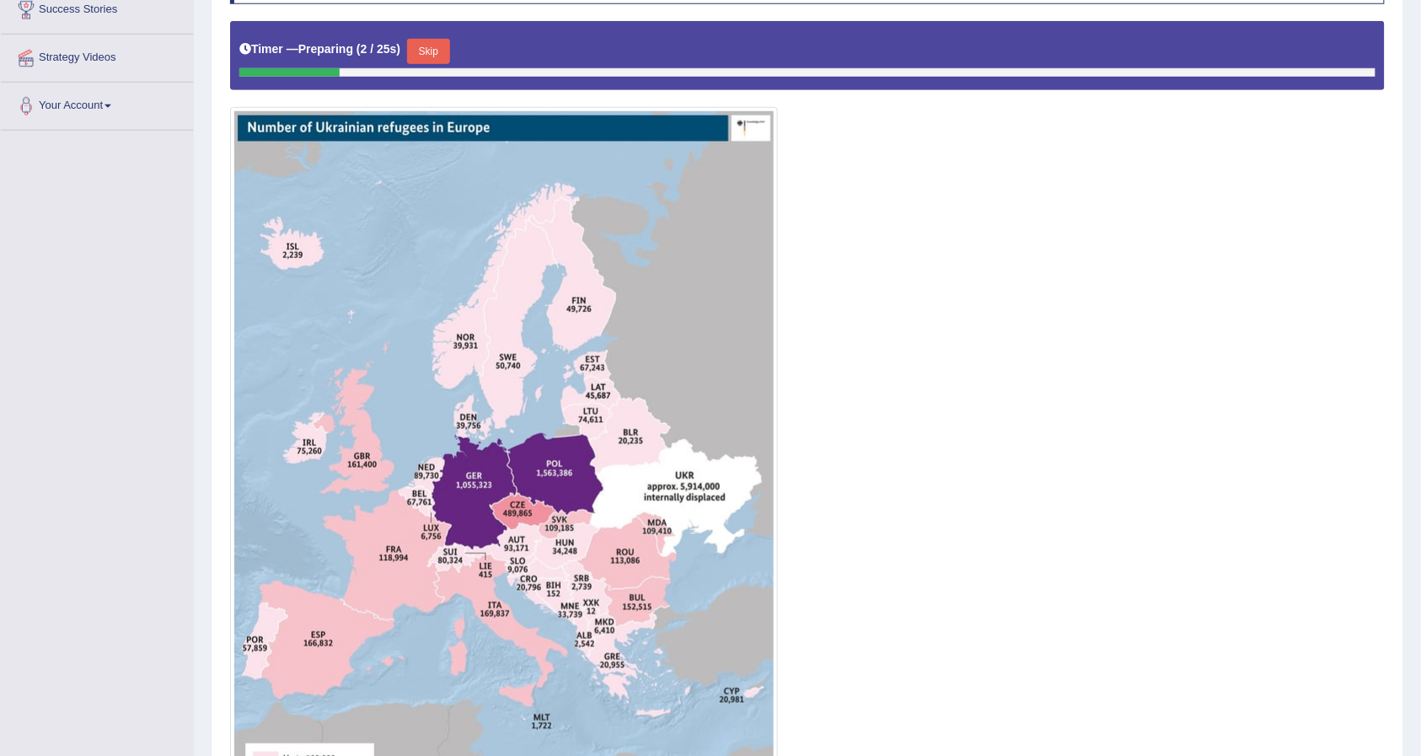
scroll to position [112, 0]
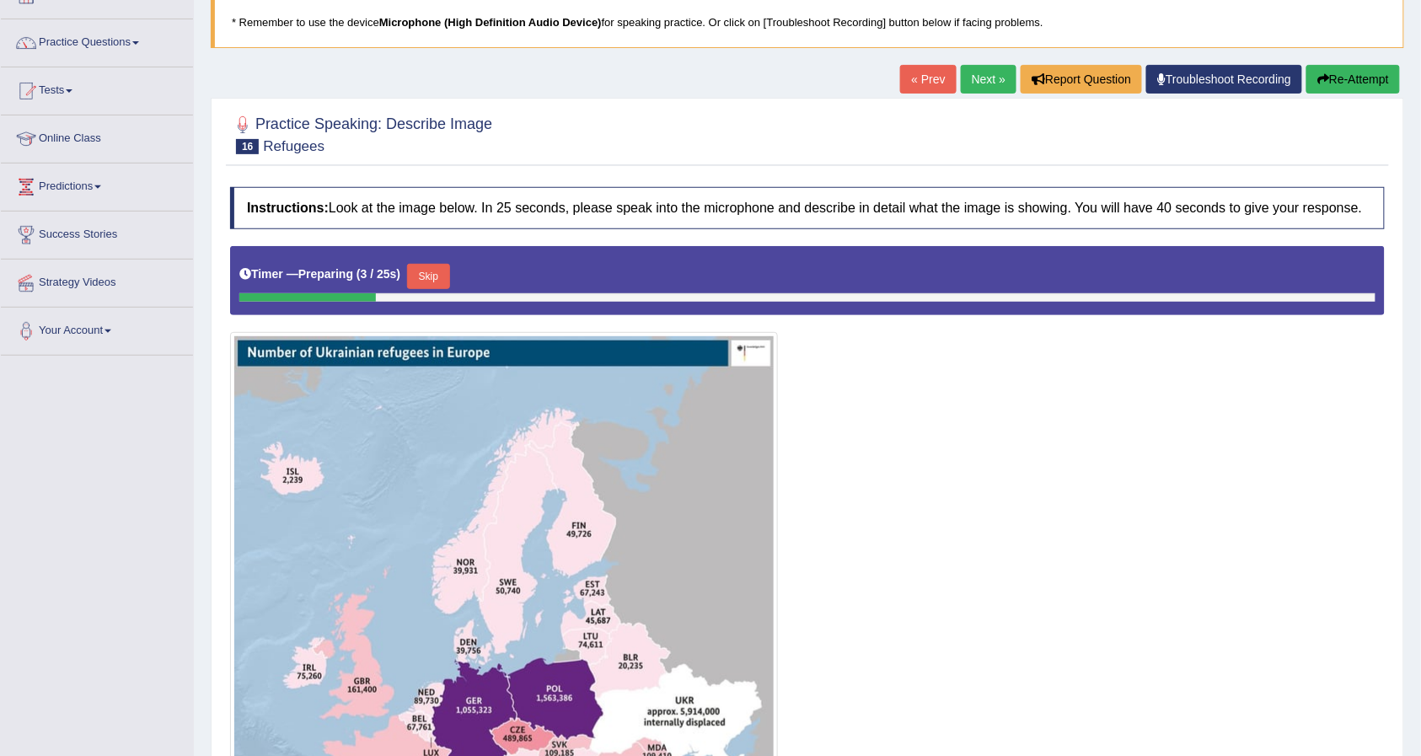
click at [904, 78] on link "« Prev" at bounding box center [928, 79] width 56 height 29
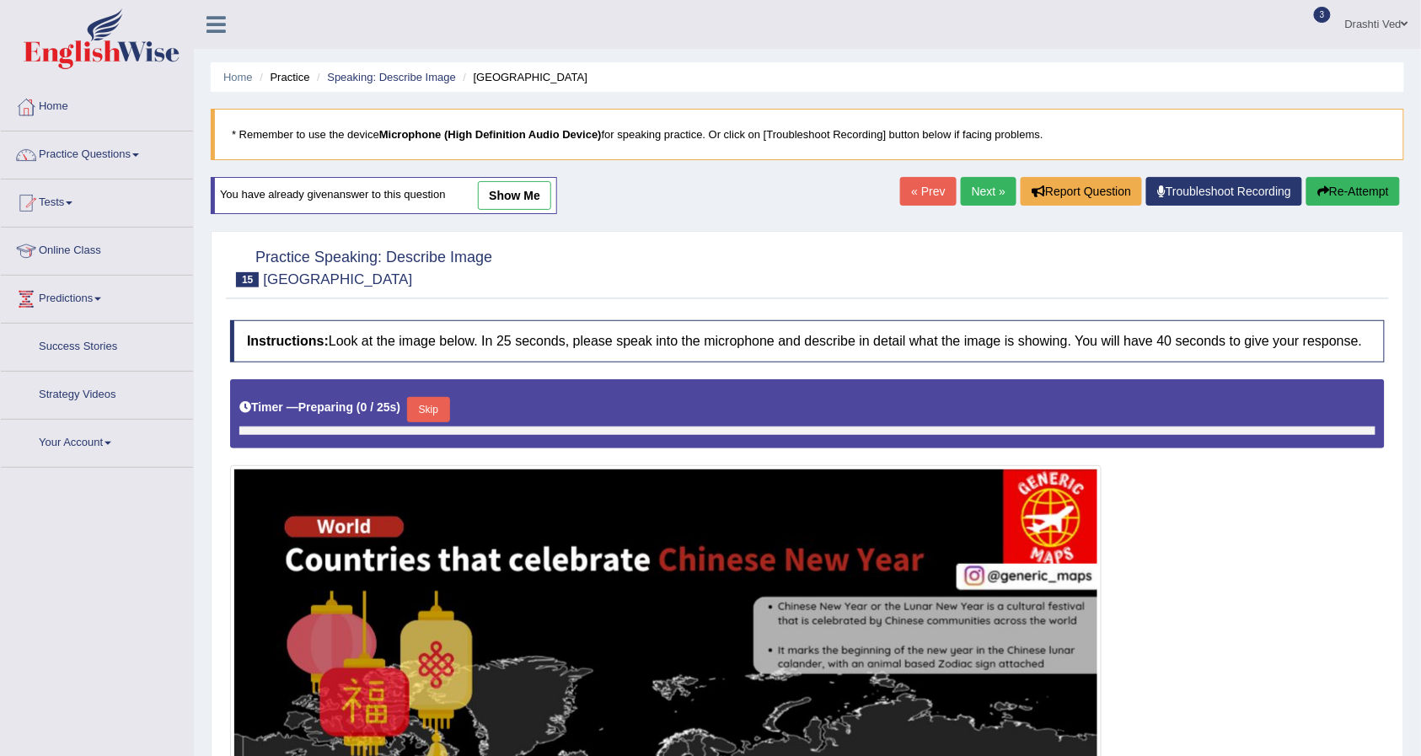
click at [907, 190] on link "« Prev" at bounding box center [928, 191] width 56 height 29
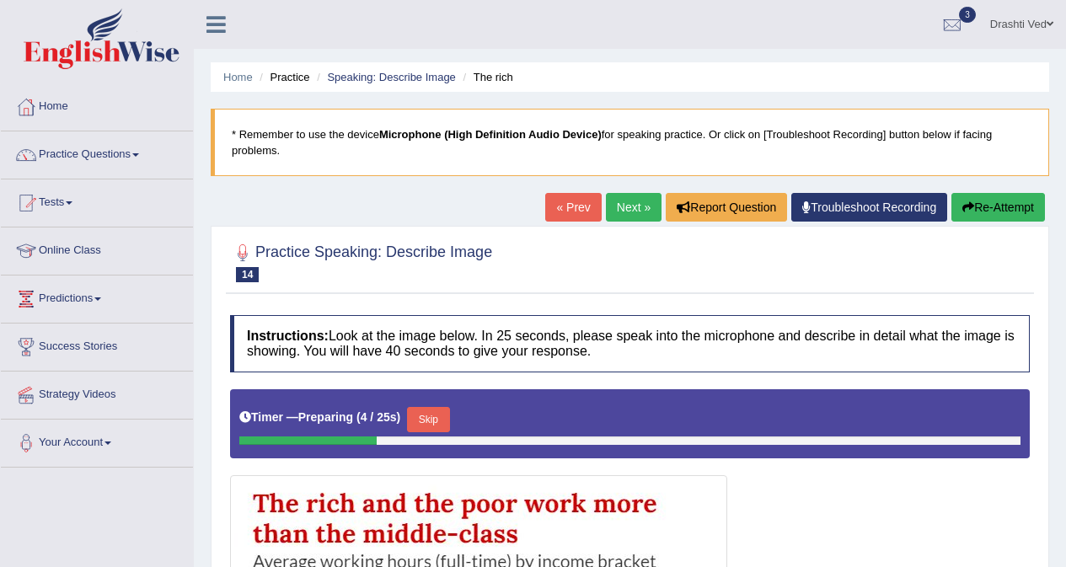
click at [207, 16] on icon at bounding box center [215, 24] width 19 height 22
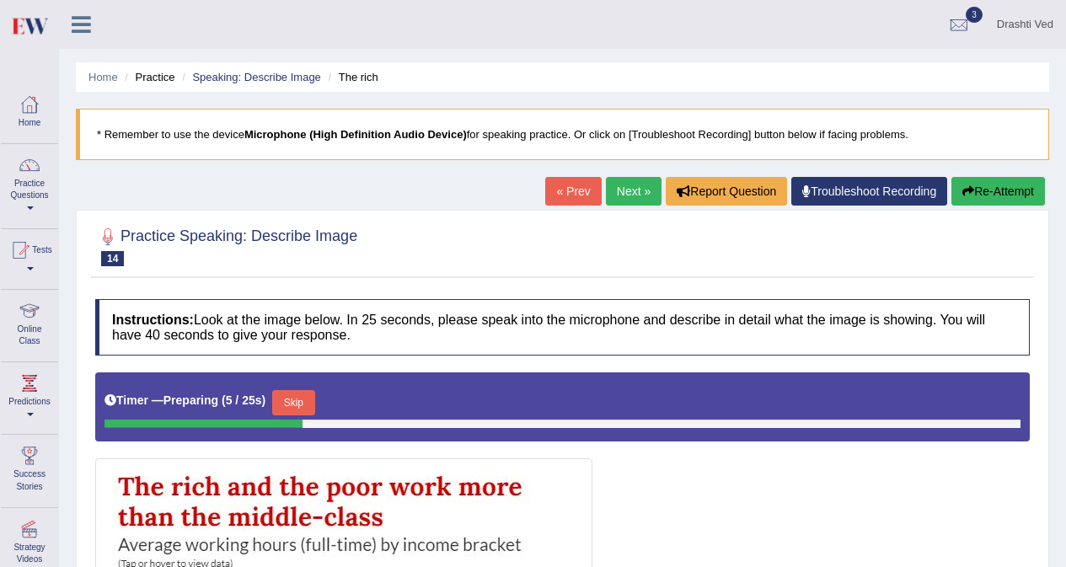
click at [560, 193] on link "« Prev" at bounding box center [573, 191] width 56 height 29
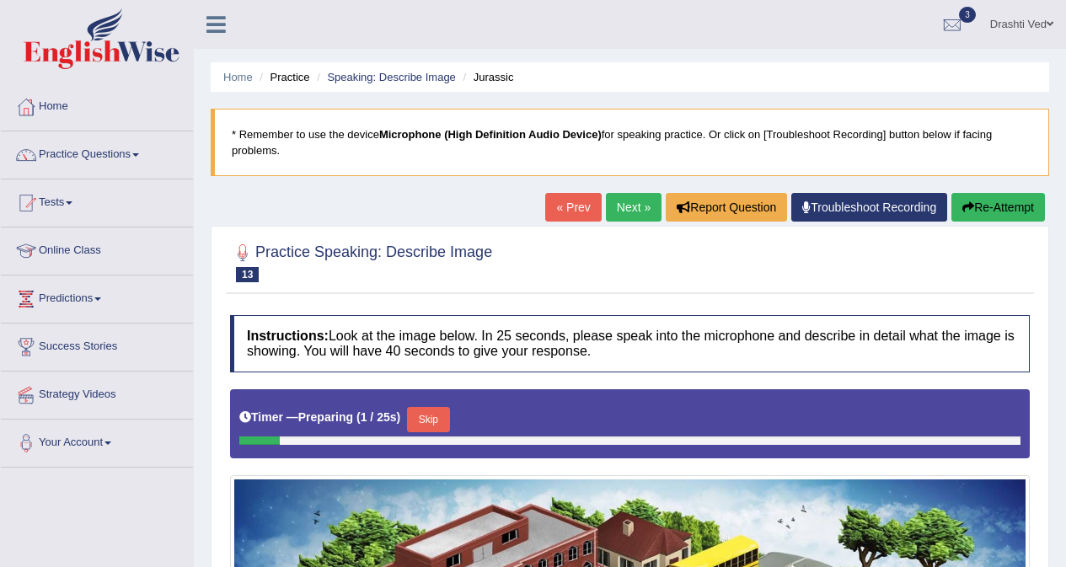
click at [550, 208] on link "« Prev" at bounding box center [573, 207] width 56 height 29
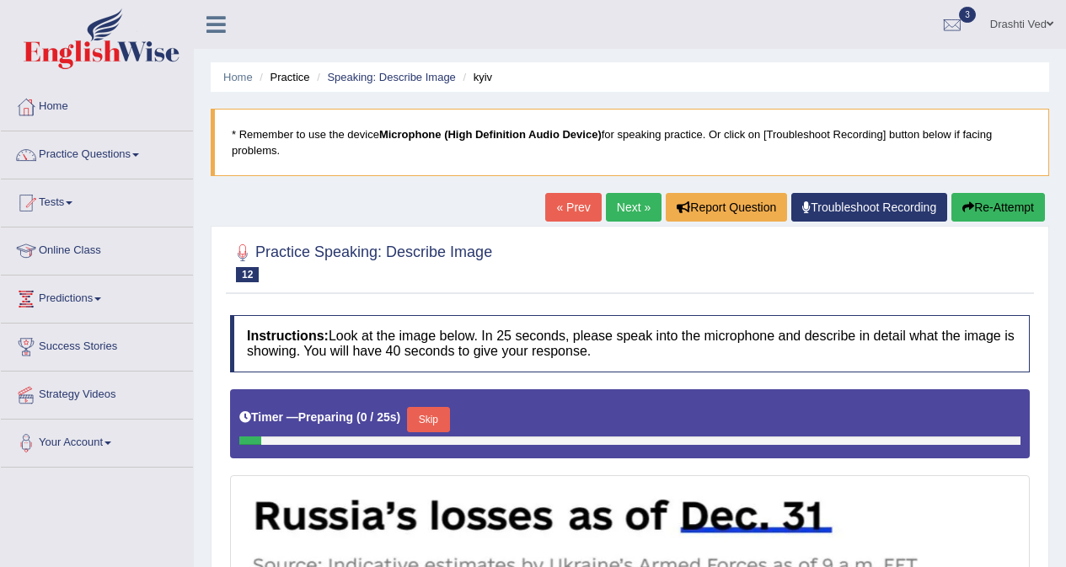
click at [550, 208] on link "« Prev" at bounding box center [573, 207] width 56 height 29
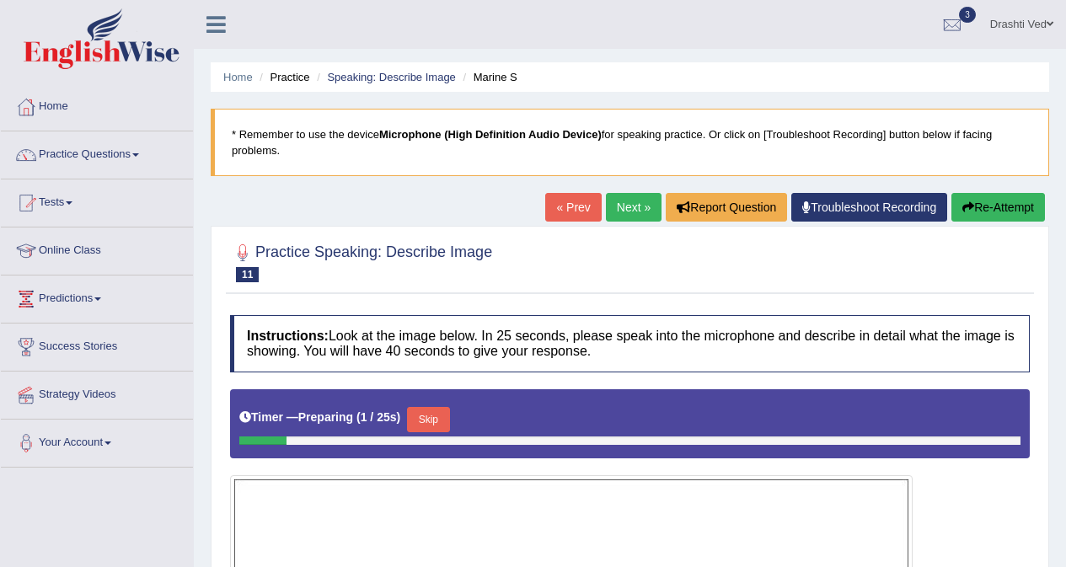
click at [550, 203] on link "« Prev" at bounding box center [573, 207] width 56 height 29
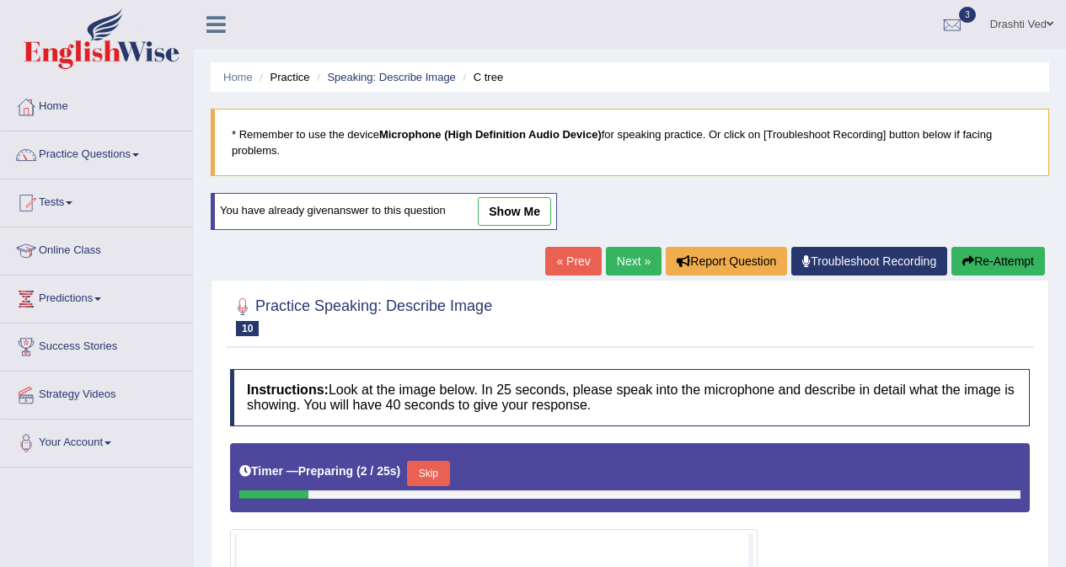
click at [229, 18] on link at bounding box center [216, 22] width 45 height 25
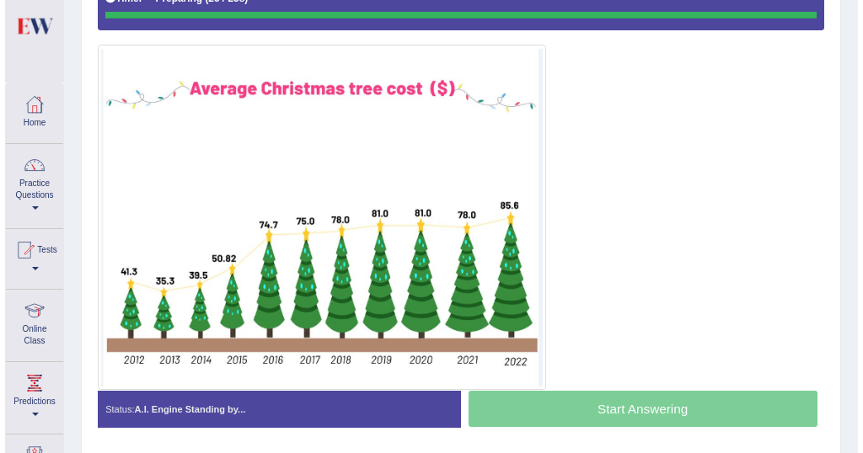
scroll to position [352, 0]
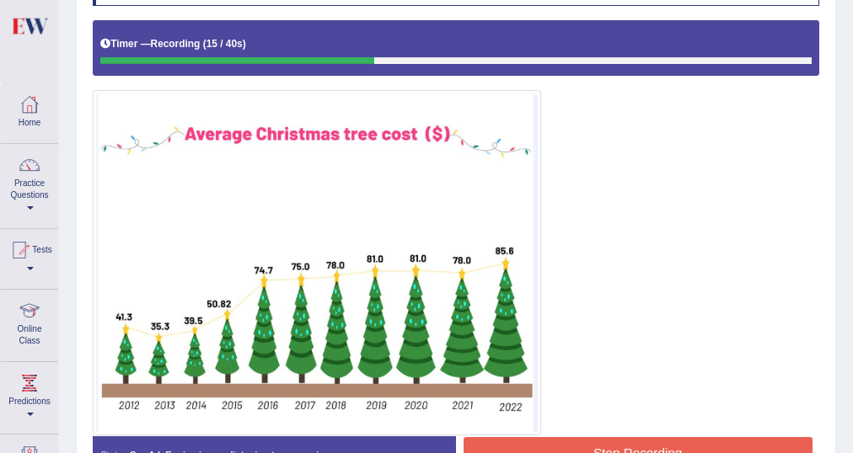
click at [124, 415] on img at bounding box center [316, 263] width 441 height 338
click at [514, 409] on img at bounding box center [316, 263] width 441 height 338
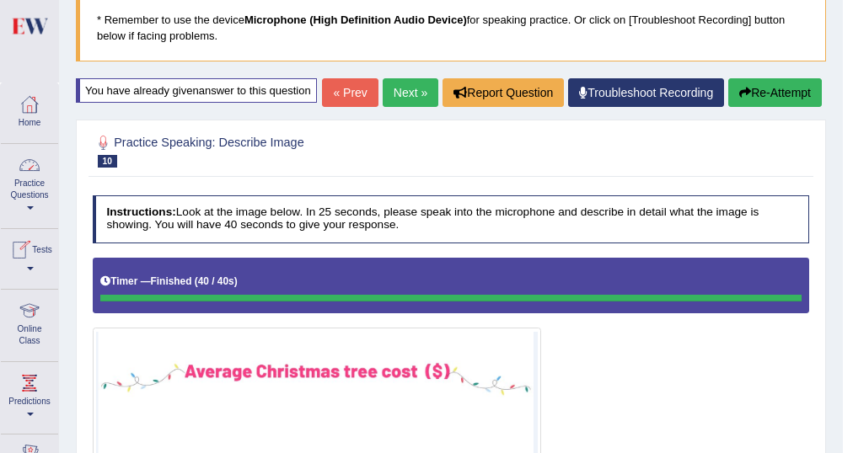
scroll to position [0, 0]
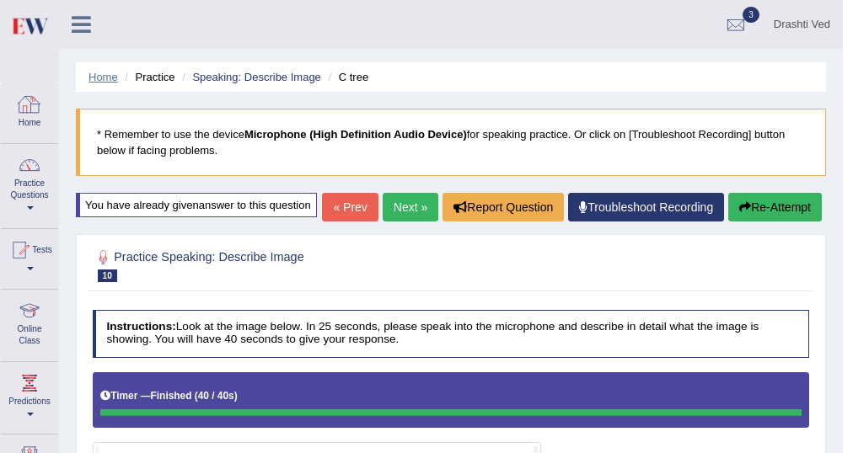
click at [102, 74] on link "Home" at bounding box center [102, 77] width 29 height 13
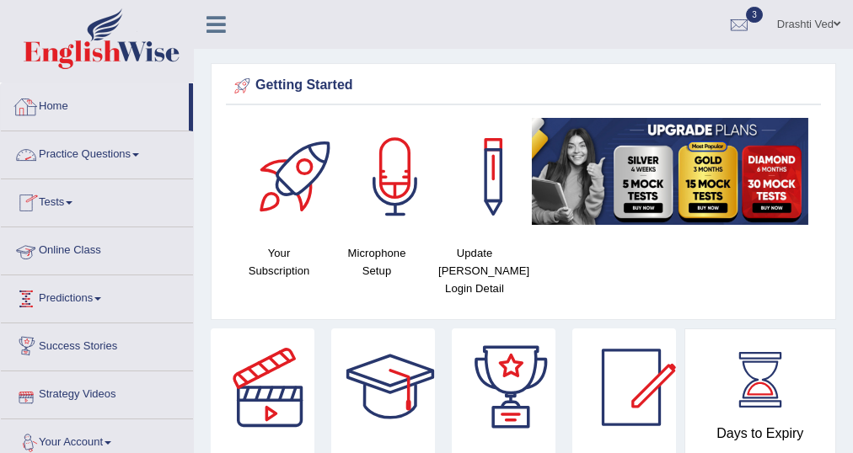
click at [128, 161] on link "Practice Questions" at bounding box center [97, 152] width 192 height 42
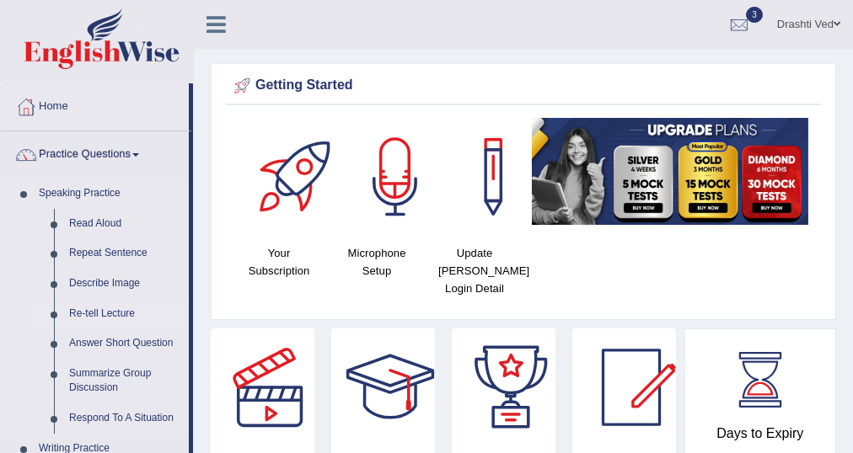
click at [111, 317] on link "Re-tell Lecture" at bounding box center [125, 314] width 127 height 30
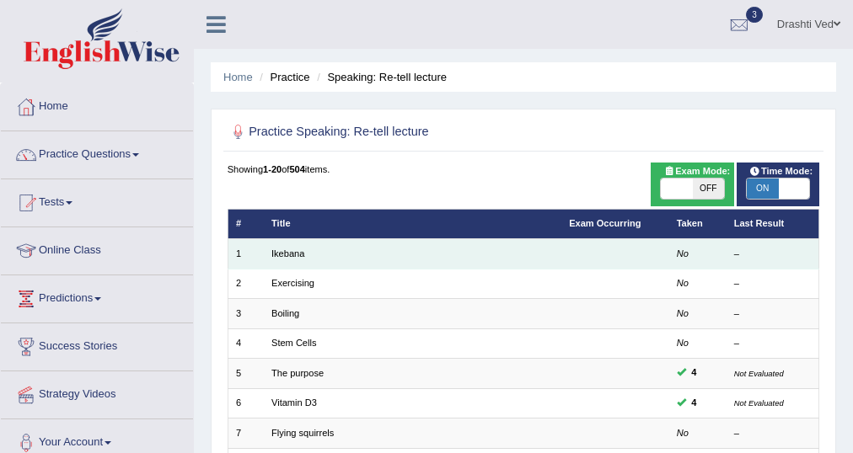
scroll to position [67, 0]
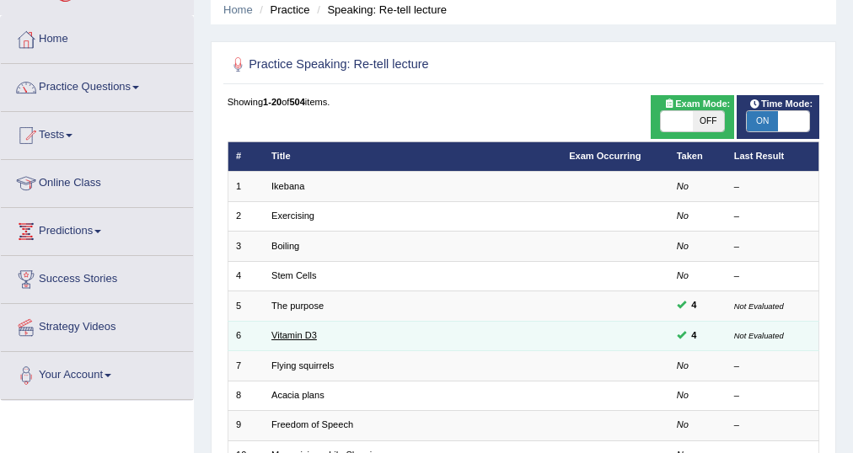
click at [287, 334] on link "Vitamin D3" at bounding box center [293, 335] width 45 height 10
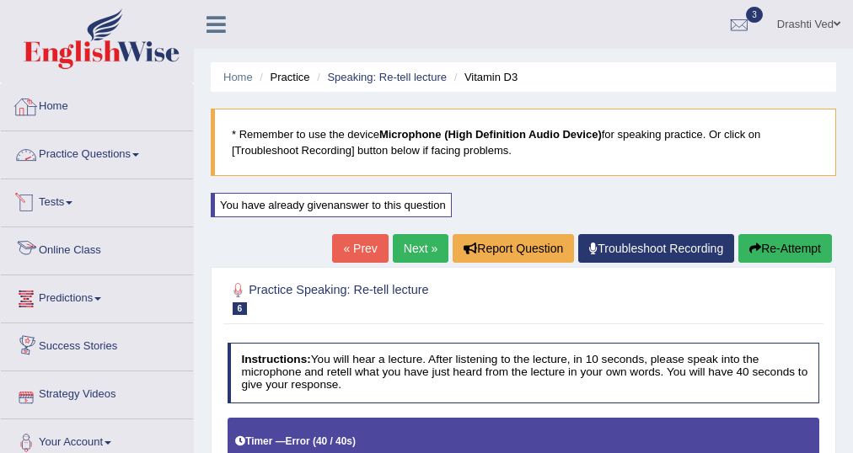
click at [80, 150] on link "Practice Questions" at bounding box center [97, 152] width 192 height 42
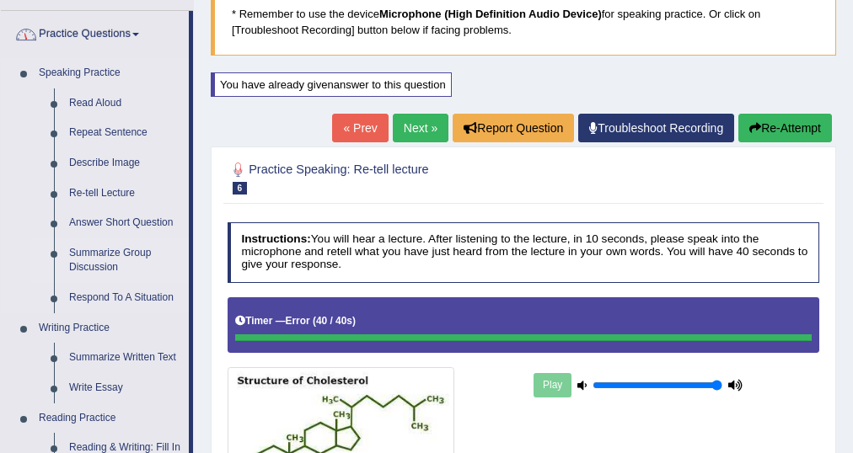
scroll to position [135, 0]
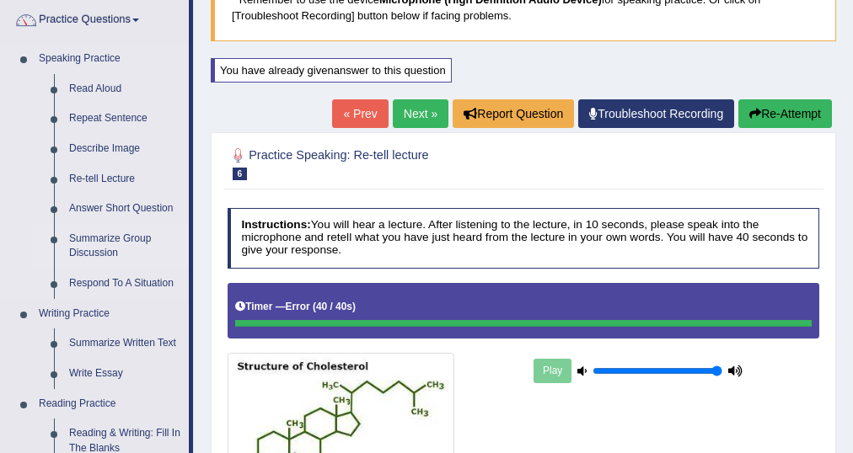
click at [95, 238] on link "Summarize Group Discussion" at bounding box center [125, 246] width 127 height 45
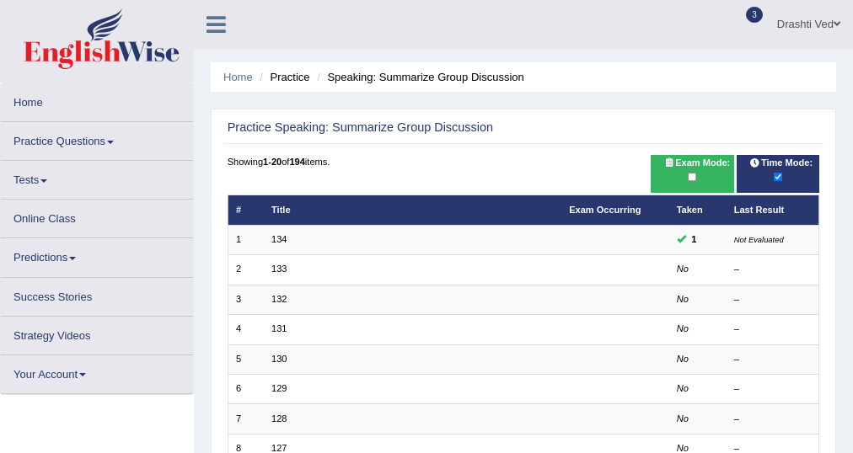
click at [216, 24] on icon at bounding box center [215, 24] width 19 height 22
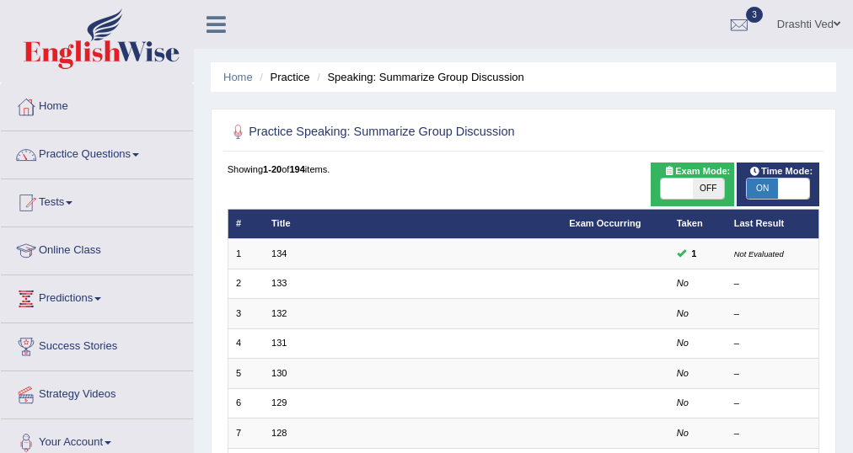
click at [216, 24] on icon at bounding box center [215, 24] width 19 height 22
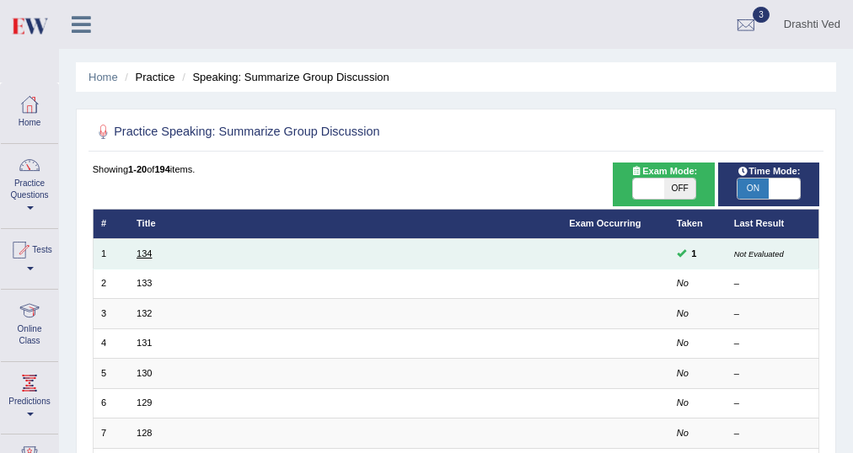
click at [142, 250] on link "134" at bounding box center [143, 254] width 15 height 10
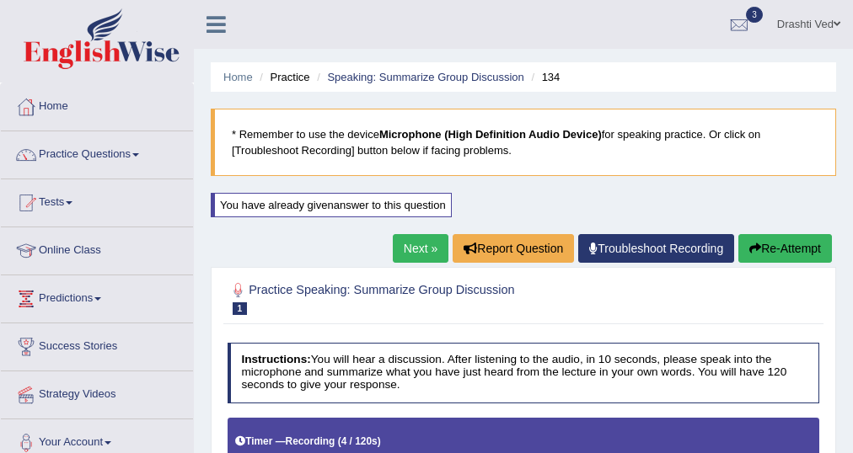
click at [53, 120] on link "Home" at bounding box center [97, 104] width 192 height 42
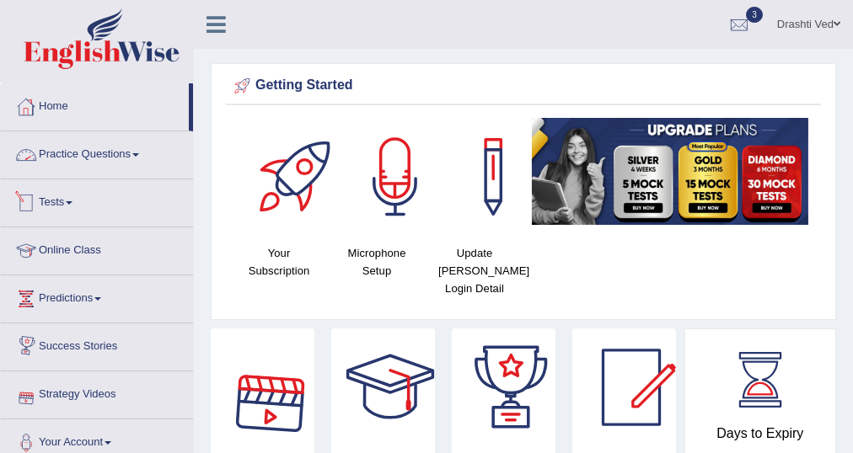
click at [117, 165] on link "Practice Questions" at bounding box center [97, 152] width 192 height 42
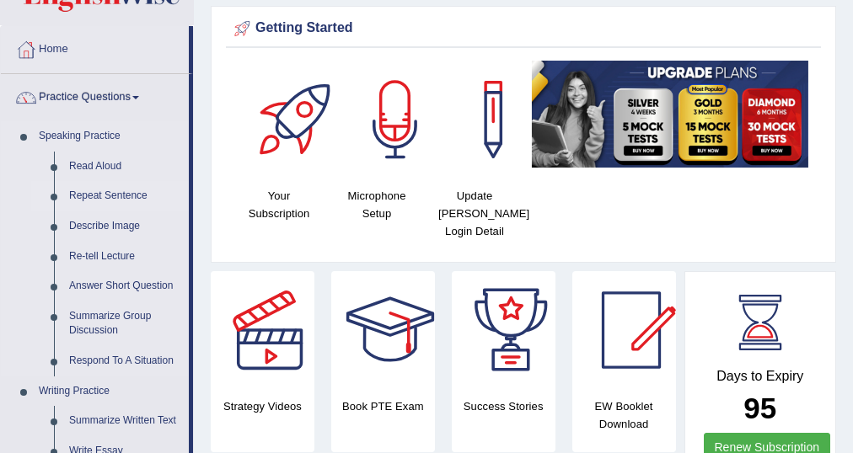
scroll to position [135, 0]
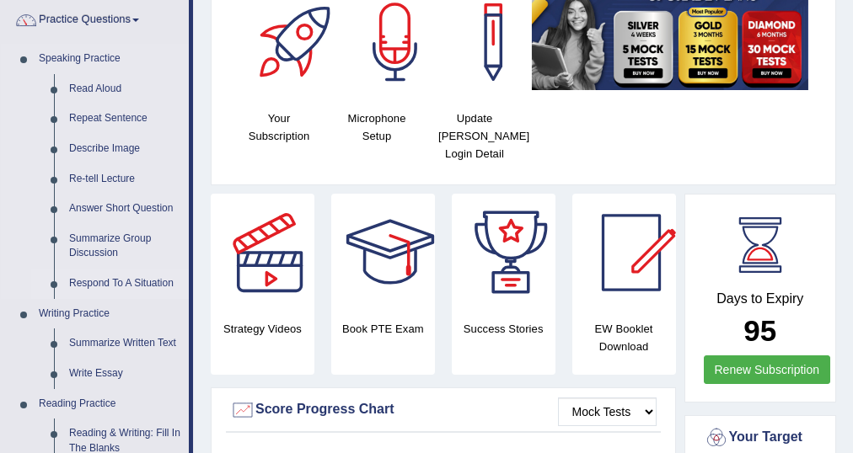
click at [83, 283] on link "Respond To A Situation" at bounding box center [125, 284] width 127 height 30
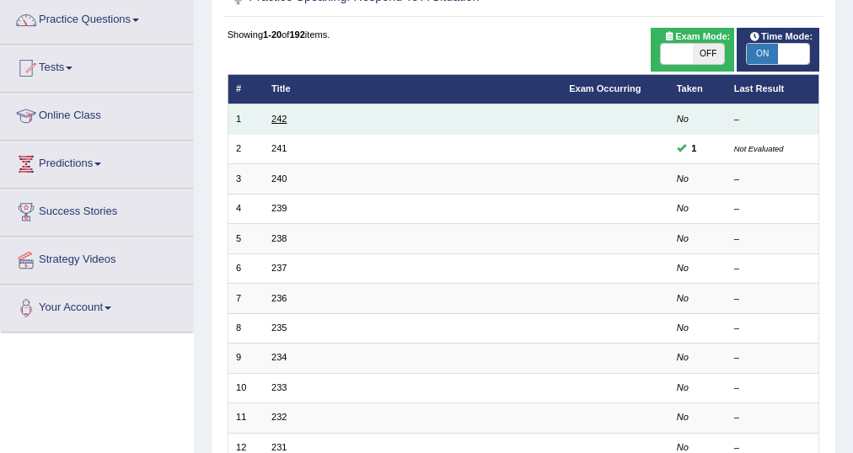
click at [281, 120] on link "242" at bounding box center [278, 119] width 15 height 10
